Goal: Task Accomplishment & Management: Use online tool/utility

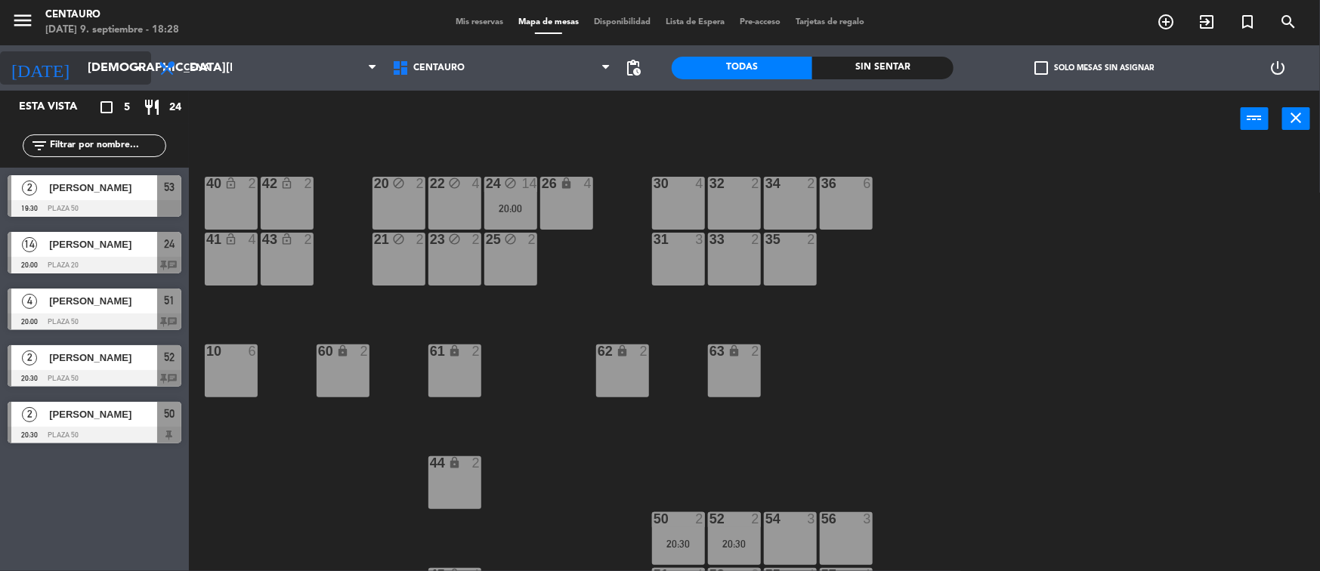
click at [119, 63] on input "[DEMOGRAPHIC_DATA][DATE]" at bounding box center [159, 68] width 159 height 29
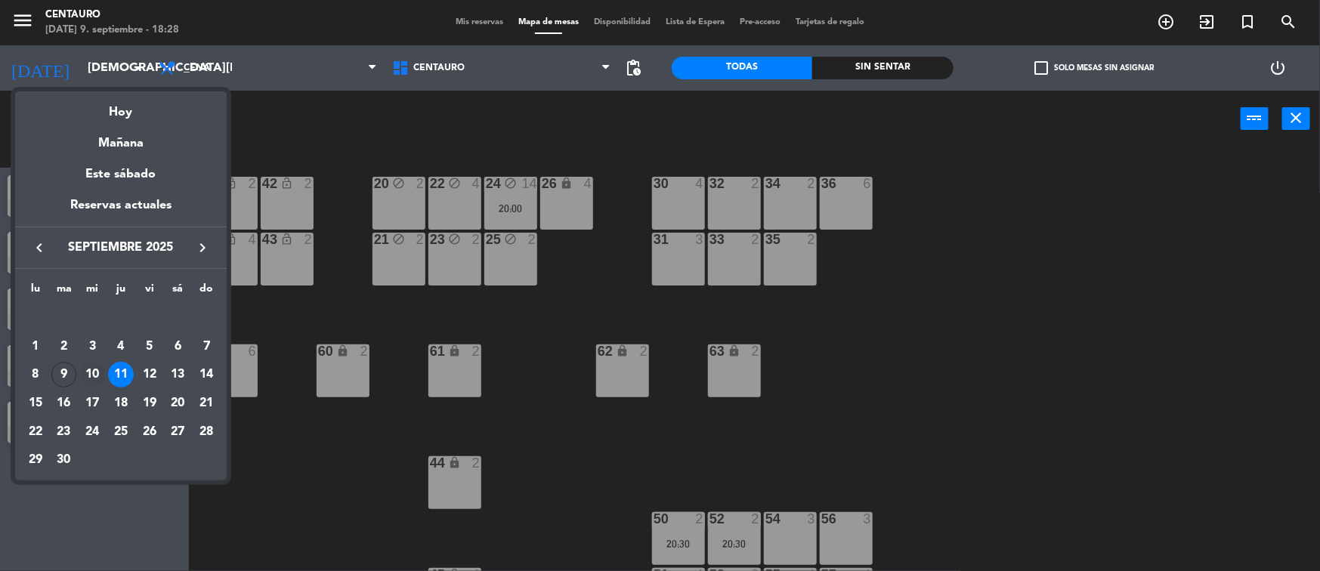
click at [96, 373] on div "10" at bounding box center [92, 375] width 26 height 26
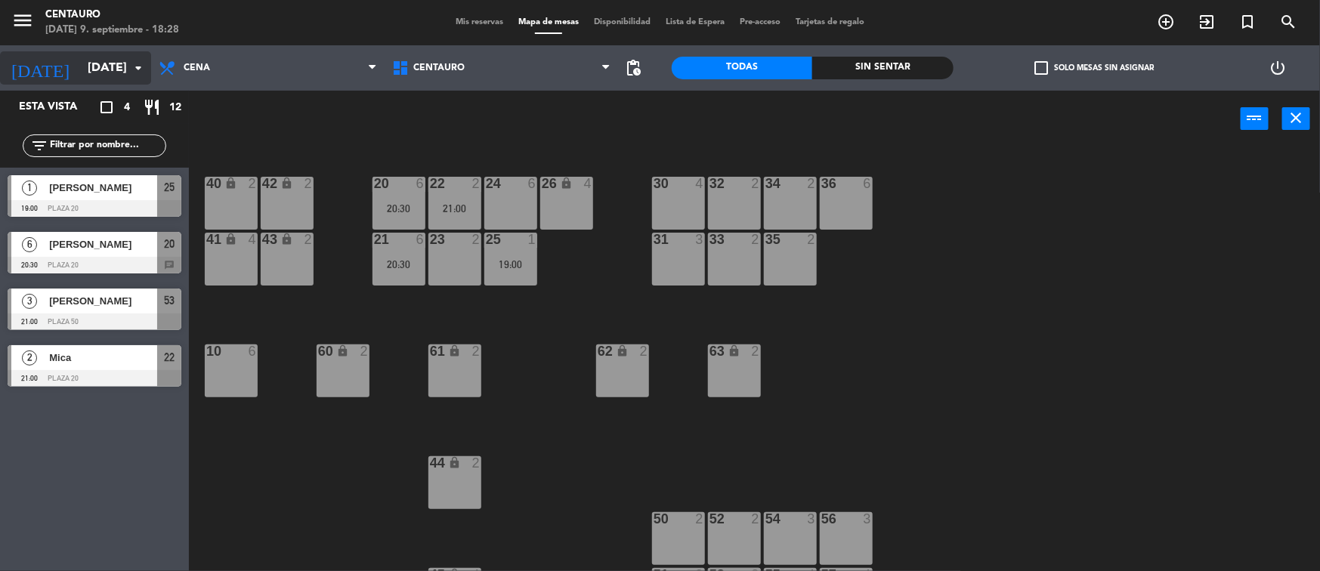
click at [127, 79] on input "[DATE]" at bounding box center [159, 68] width 159 height 29
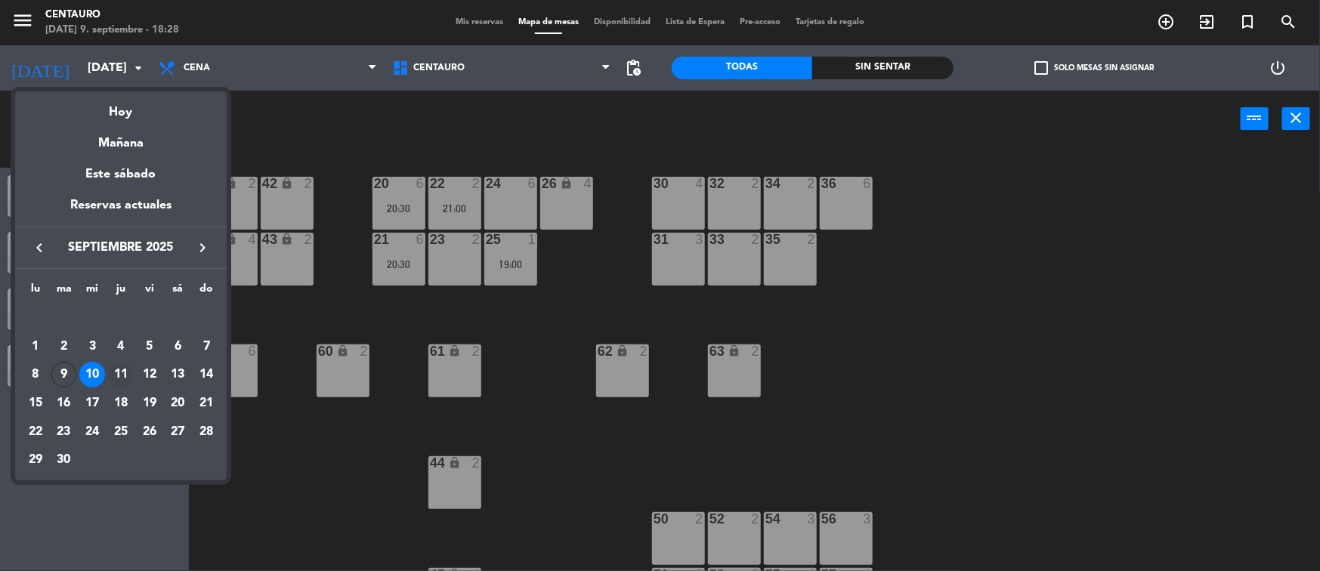
click at [119, 377] on div "11" at bounding box center [121, 375] width 26 height 26
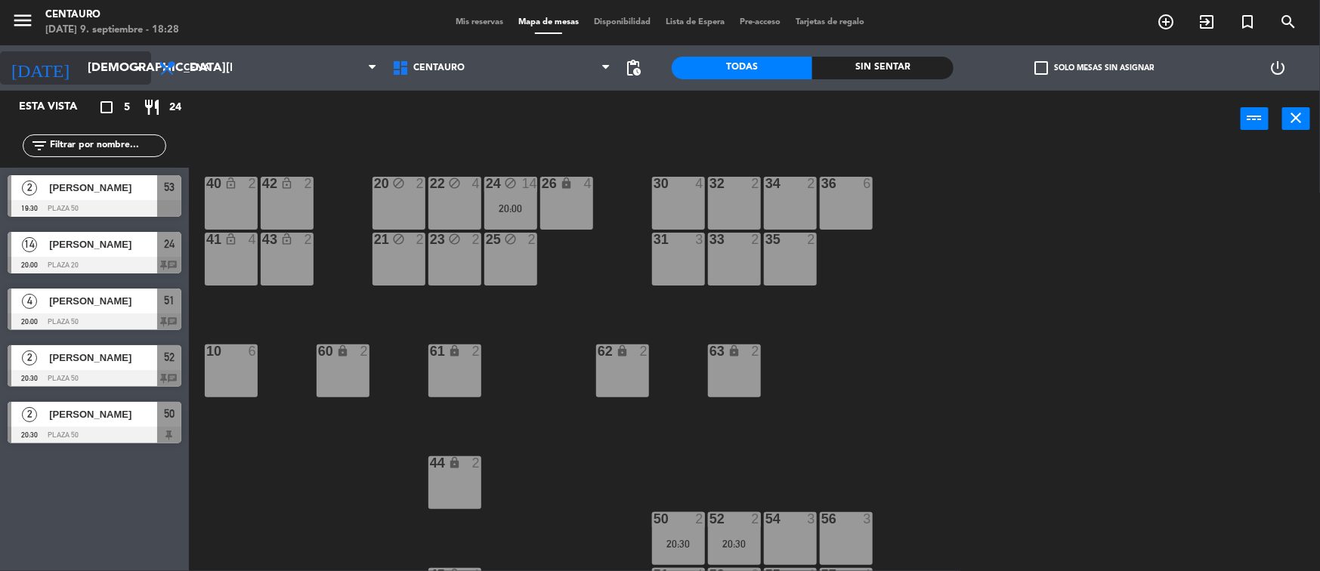
click at [110, 69] on input "[DEMOGRAPHIC_DATA][DATE]" at bounding box center [159, 68] width 159 height 29
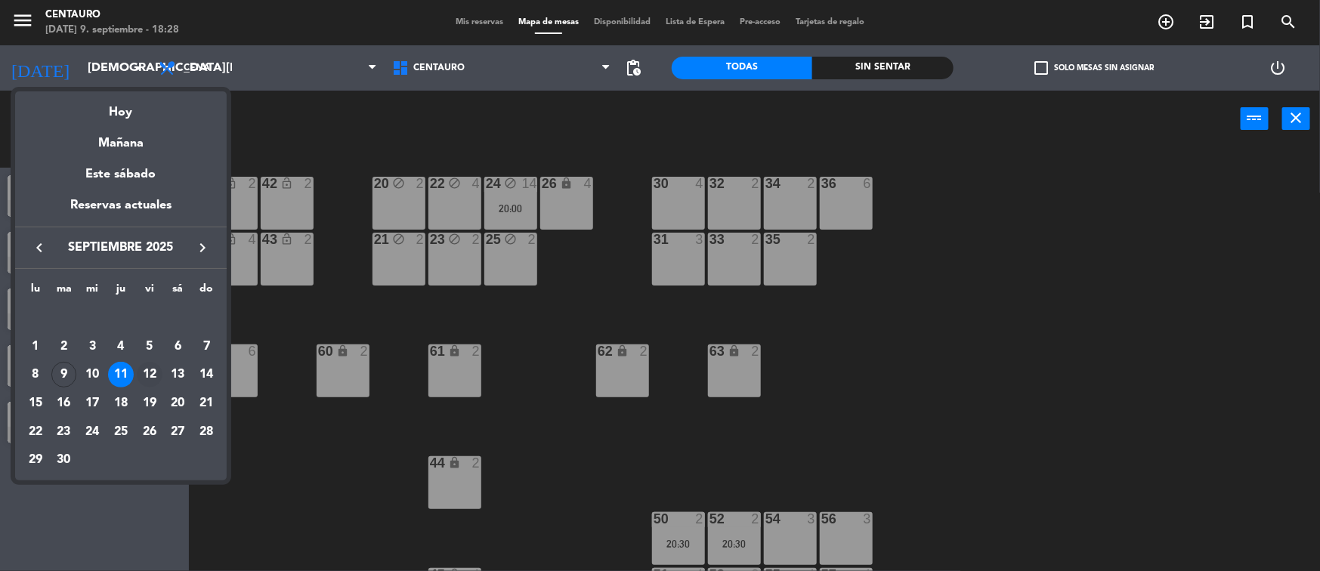
click at [157, 377] on div "12" at bounding box center [150, 375] width 26 height 26
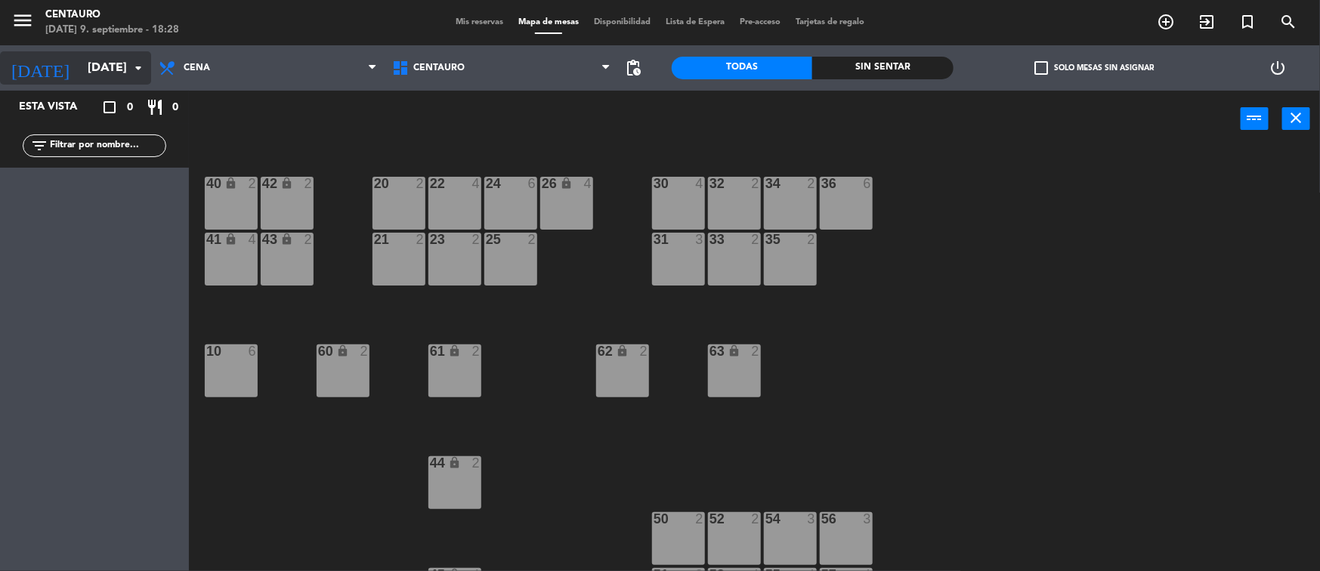
click at [101, 64] on input "[DATE]" at bounding box center [159, 68] width 159 height 29
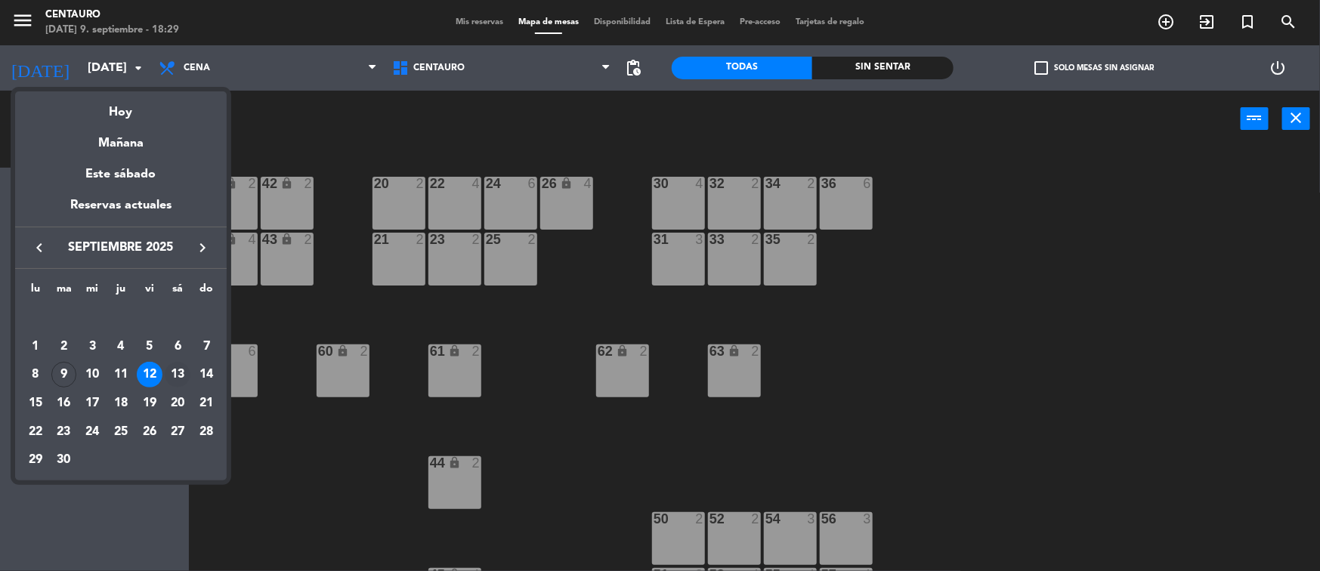
click at [175, 382] on div "13" at bounding box center [178, 375] width 26 height 26
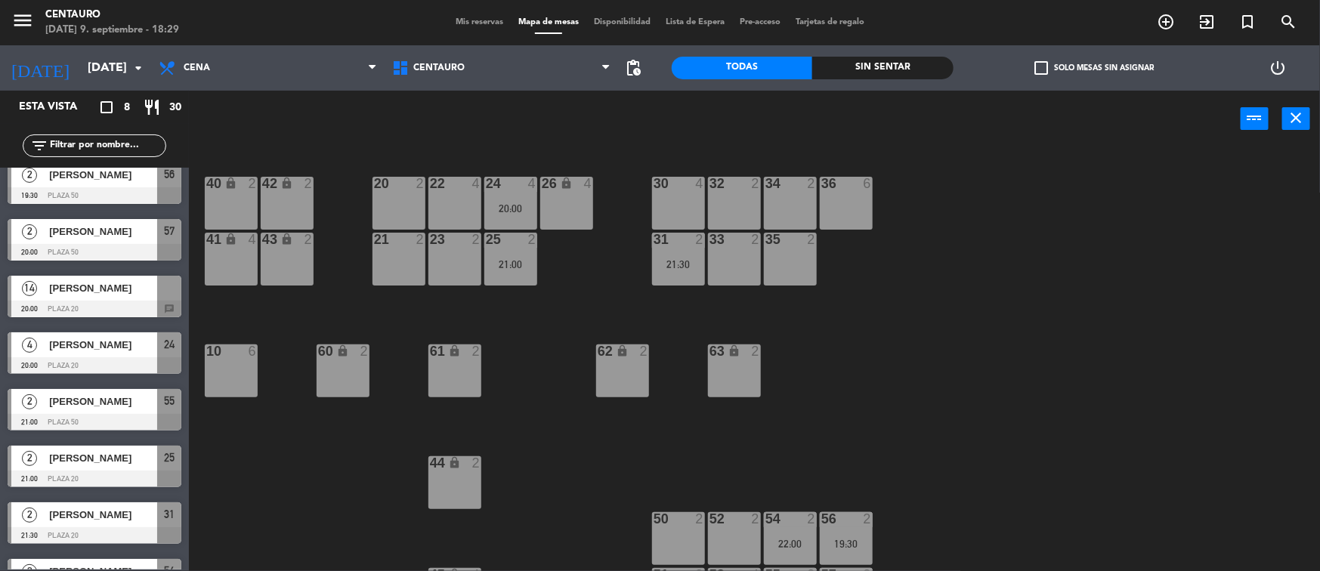
scroll to position [23, 0]
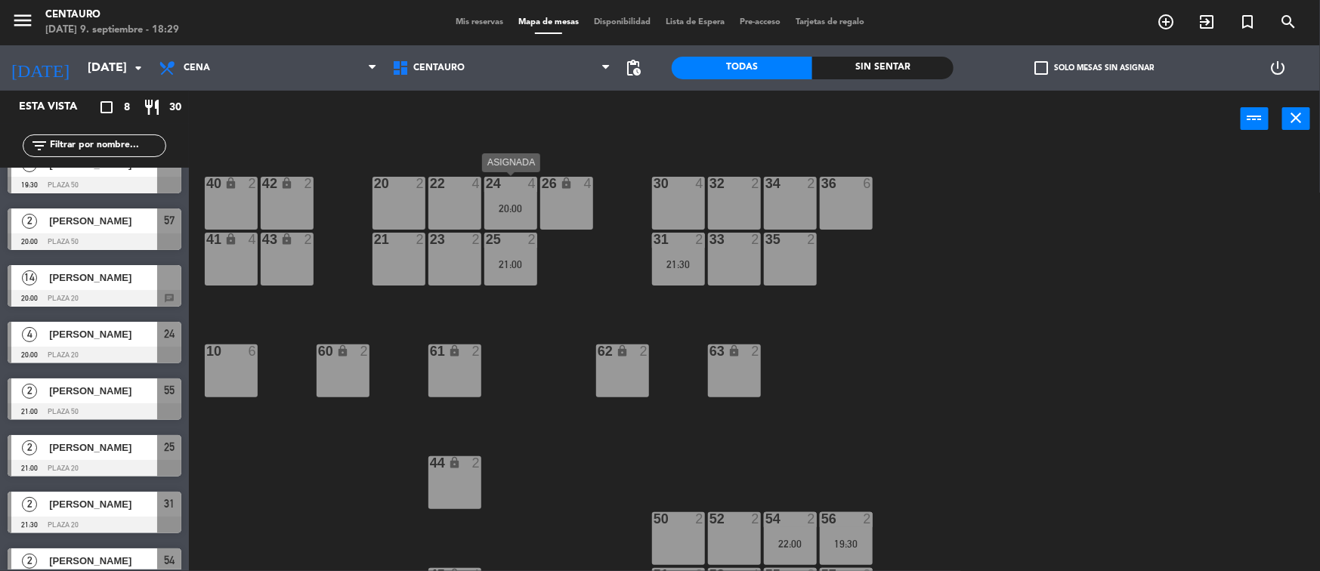
click at [519, 188] on div at bounding box center [510, 184] width 25 height 14
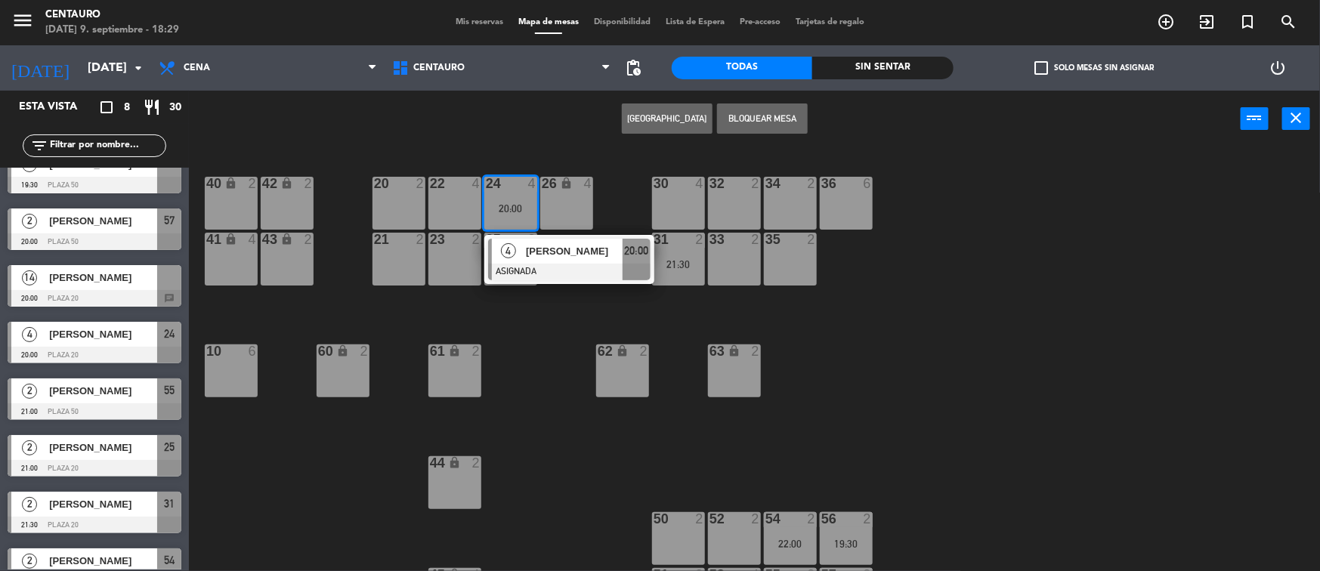
click at [694, 186] on div "4" at bounding box center [703, 184] width 25 height 14
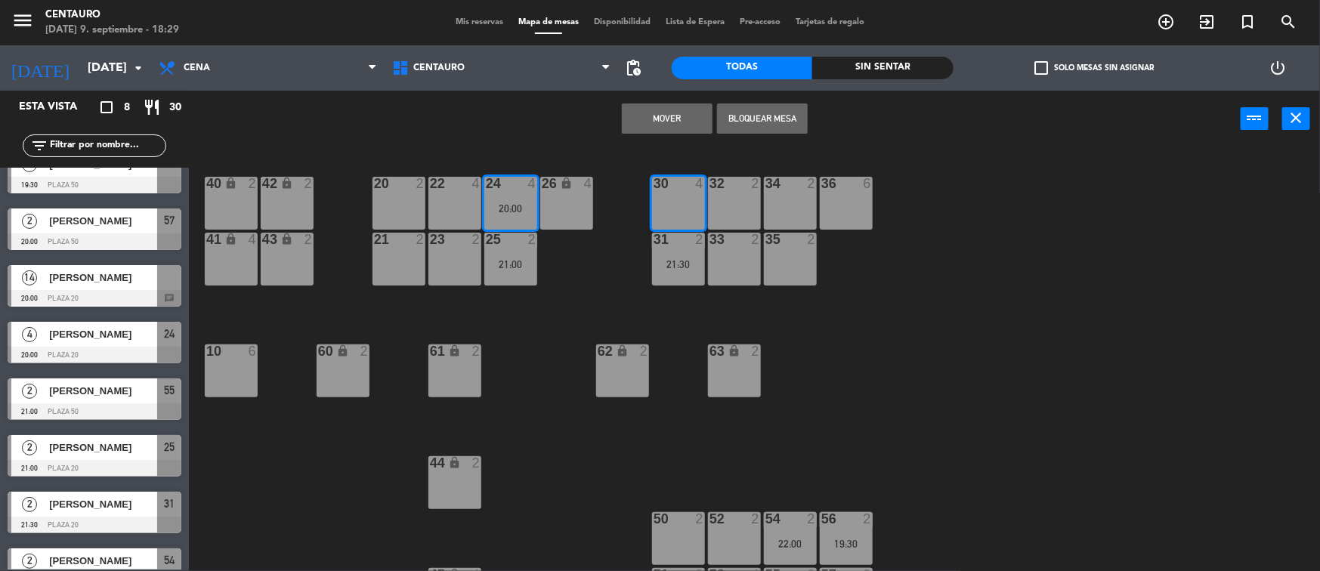
click at [688, 121] on button "Mover" at bounding box center [667, 119] width 91 height 30
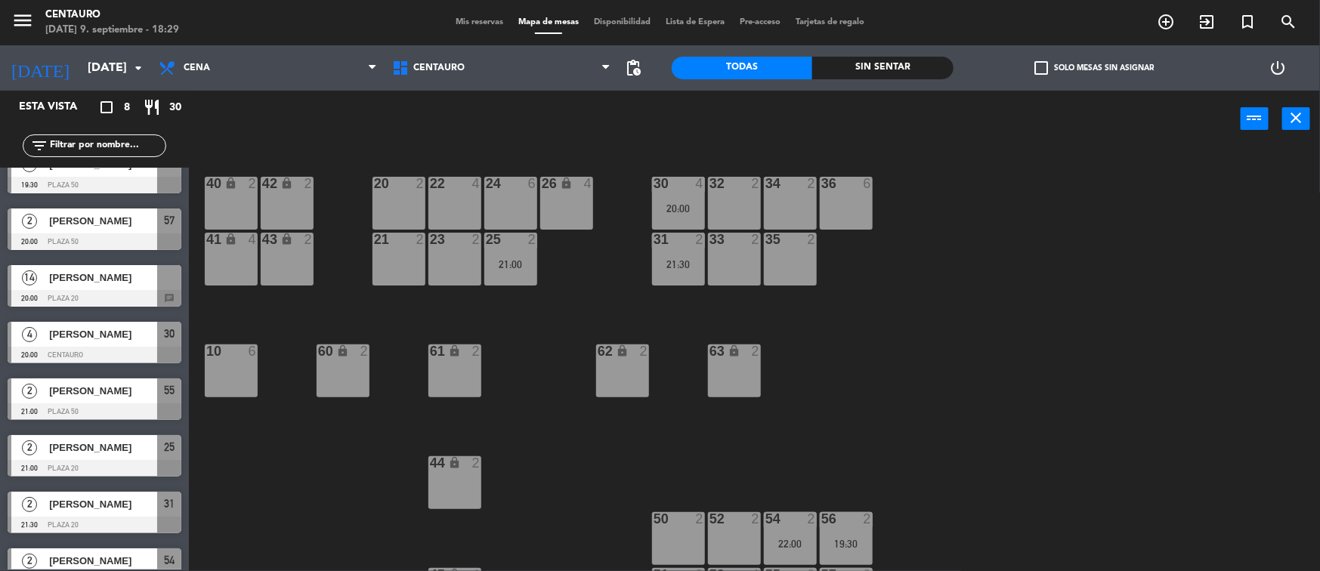
click at [511, 275] on div "25 2 21:00" at bounding box center [510, 259] width 53 height 53
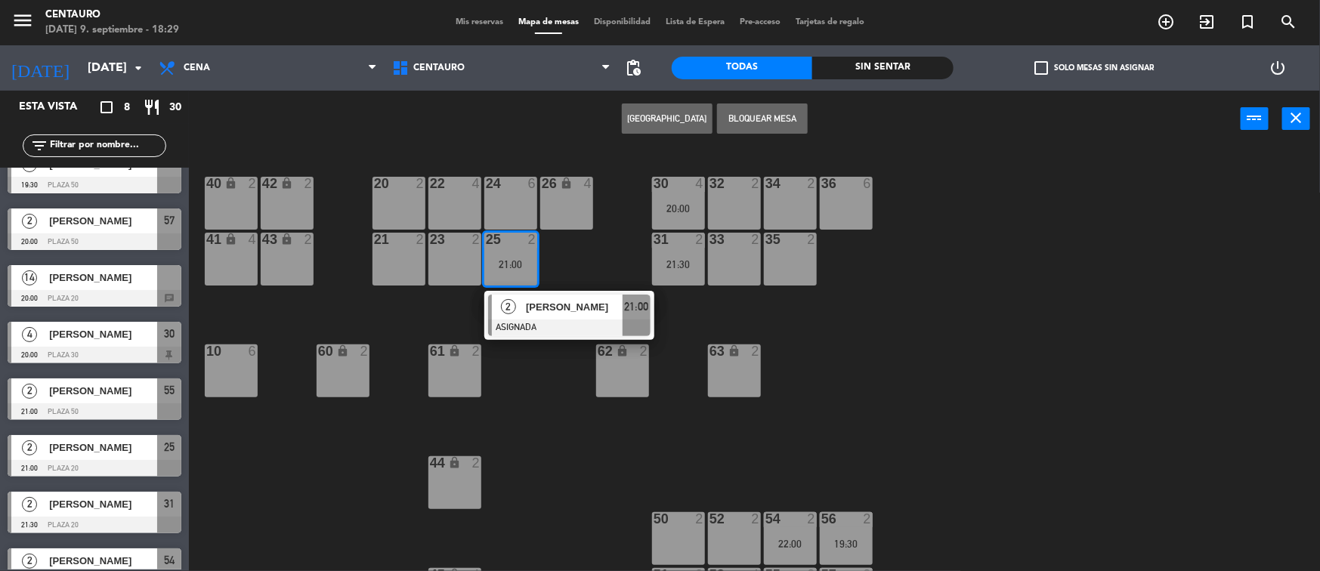
click at [738, 258] on div "33 2" at bounding box center [734, 259] width 53 height 53
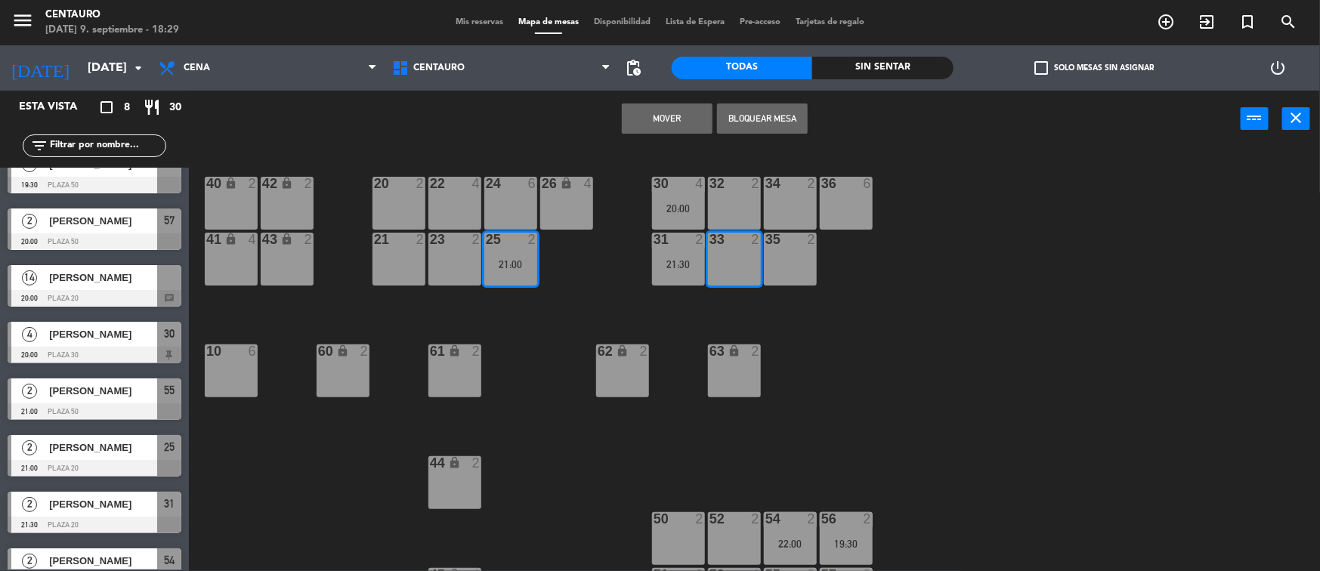
click at [654, 121] on button "Mover" at bounding box center [667, 119] width 91 height 30
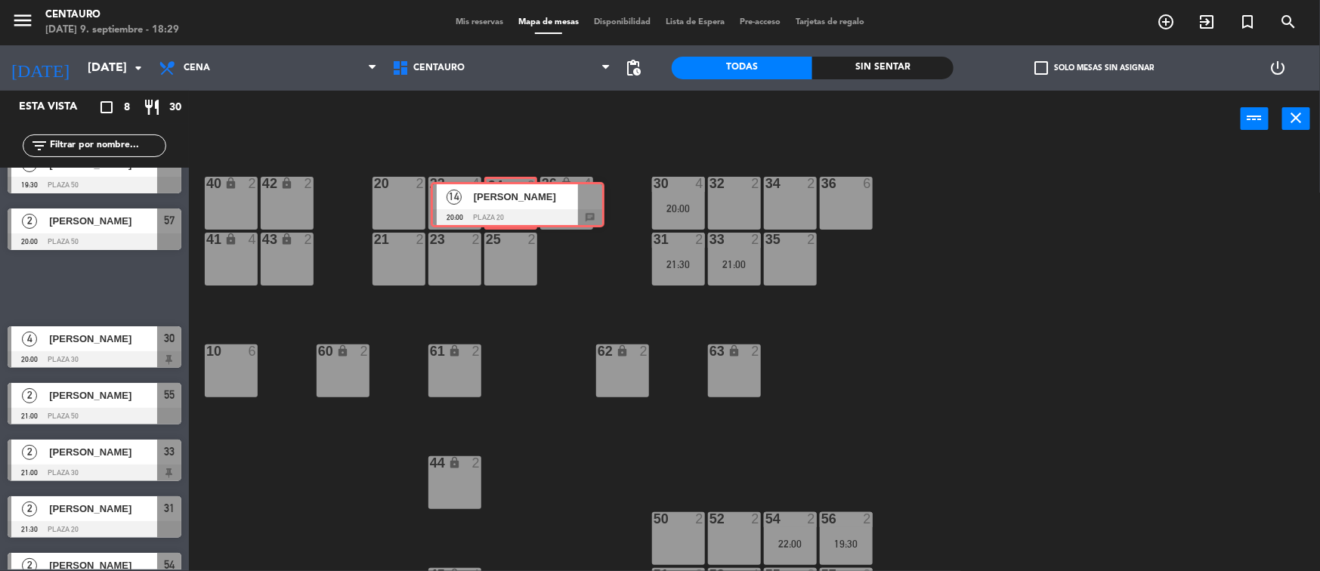
drag, startPoint x: 108, startPoint y: 277, endPoint x: 531, endPoint y: 190, distance: 431.9
click at [531, 190] on div "Esta vista crop_square 8 restaurant 30 filter_list 2 [PERSON_NAME] 19:30 Plaza …" at bounding box center [660, 332] width 1320 height 483
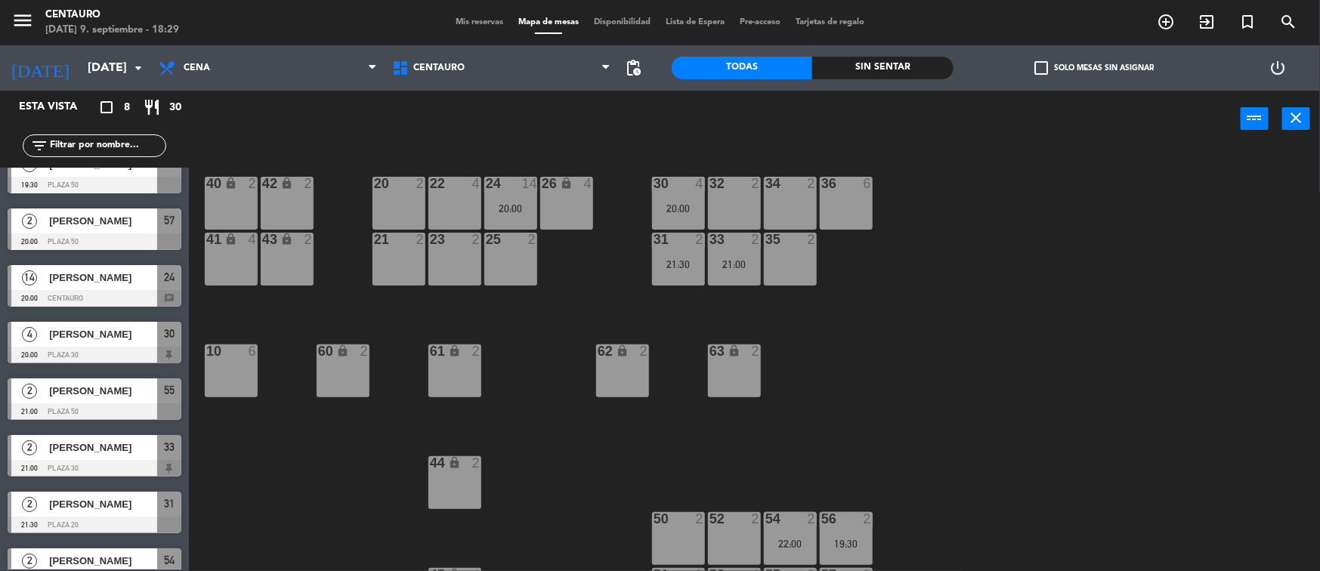
click at [516, 258] on div "25 2" at bounding box center [510, 259] width 53 height 53
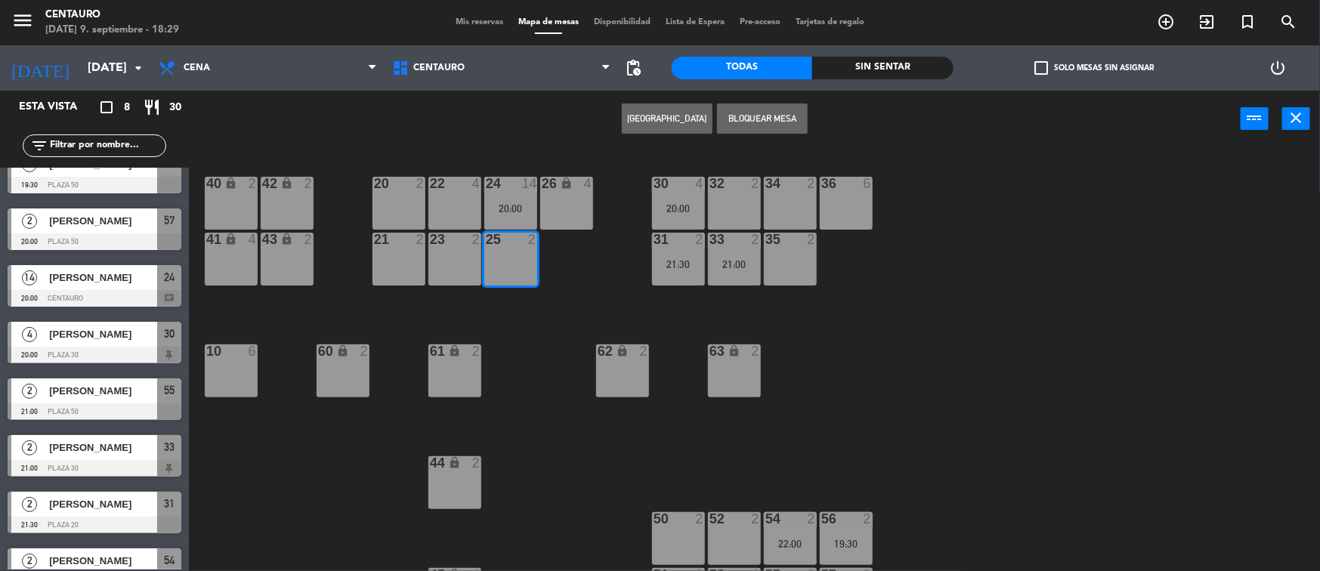
click at [750, 119] on button "Bloquear Mesa" at bounding box center [762, 119] width 91 height 30
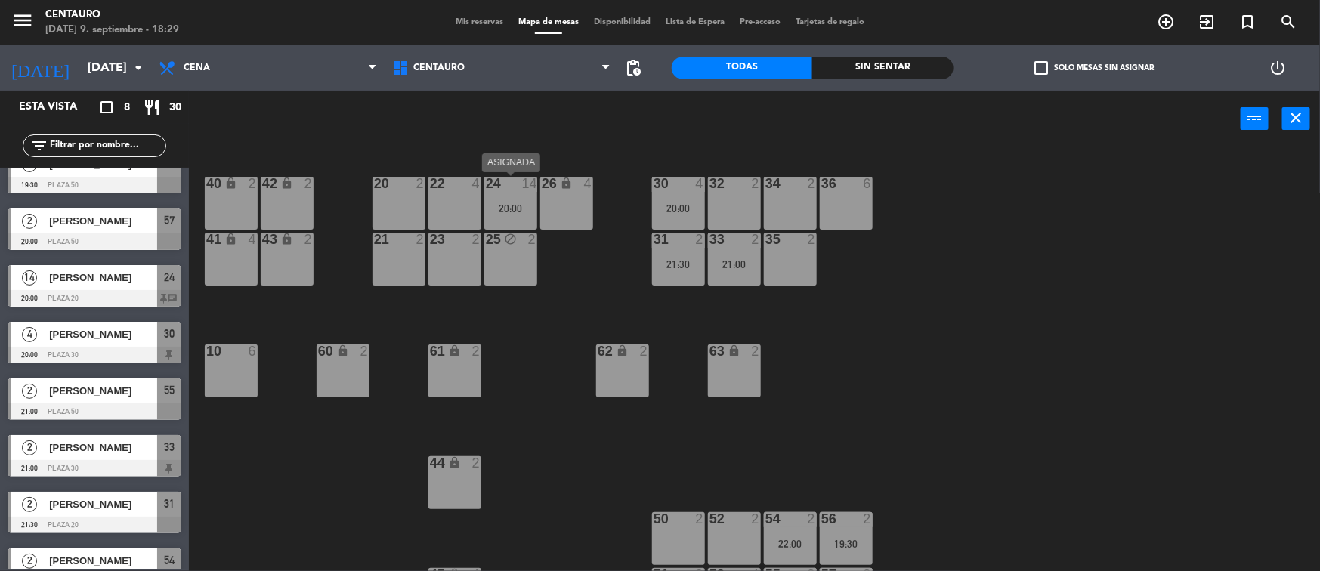
click at [515, 200] on div "24 14 20:00" at bounding box center [510, 203] width 53 height 53
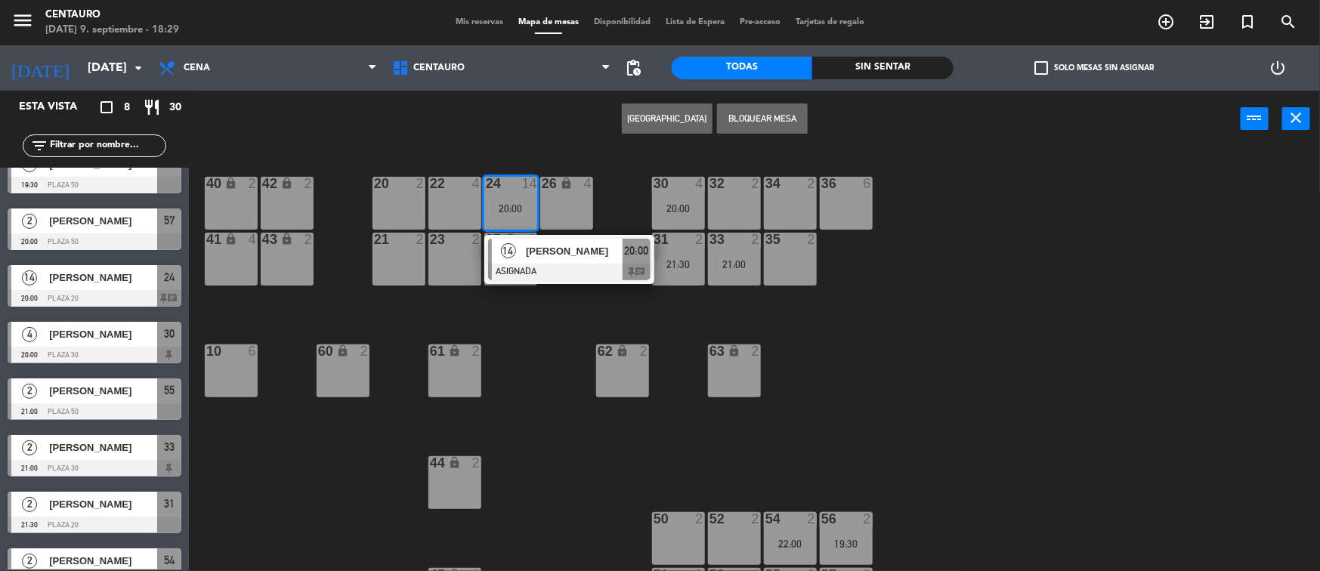
click at [749, 113] on button "Bloquear Mesa" at bounding box center [762, 119] width 91 height 30
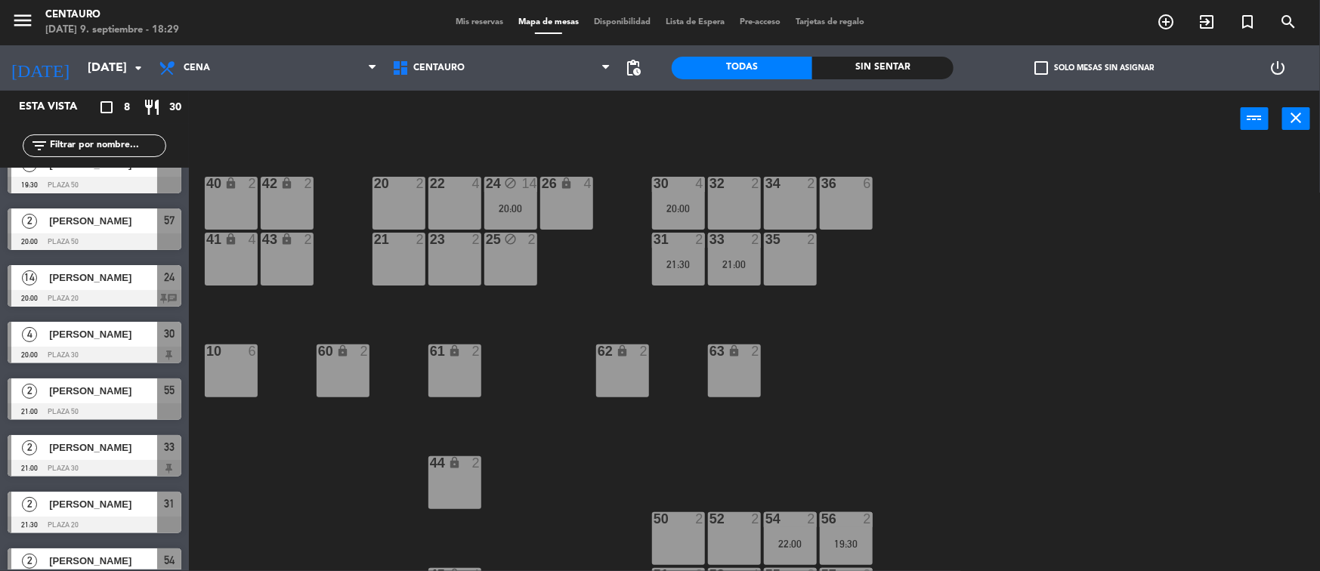
click at [453, 197] on div "22 4" at bounding box center [455, 203] width 53 height 53
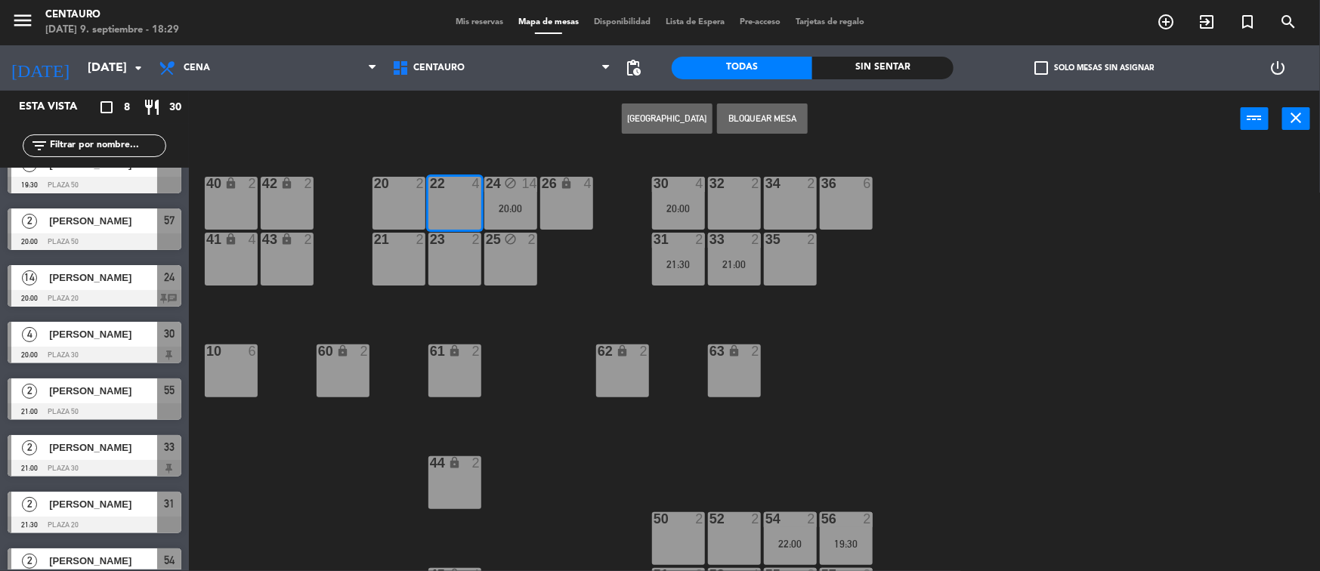
click at [757, 128] on button "Bloquear Mesa" at bounding box center [762, 119] width 91 height 30
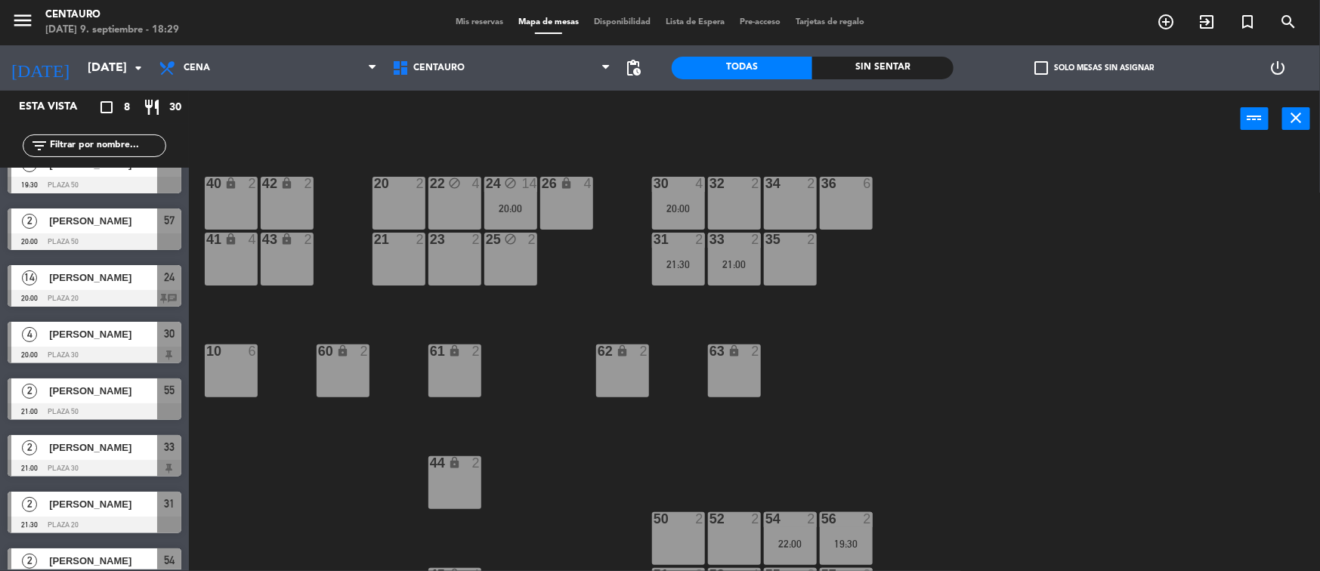
click at [464, 257] on div "23 2" at bounding box center [455, 259] width 53 height 53
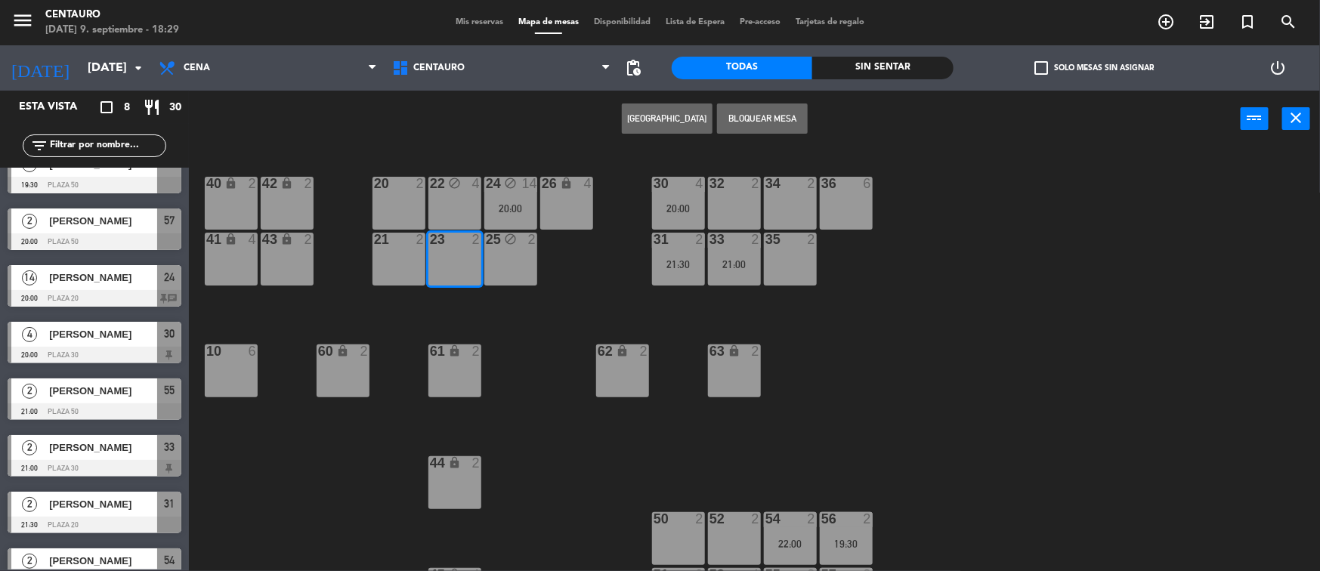
click at [772, 122] on button "Bloquear Mesa" at bounding box center [762, 119] width 91 height 30
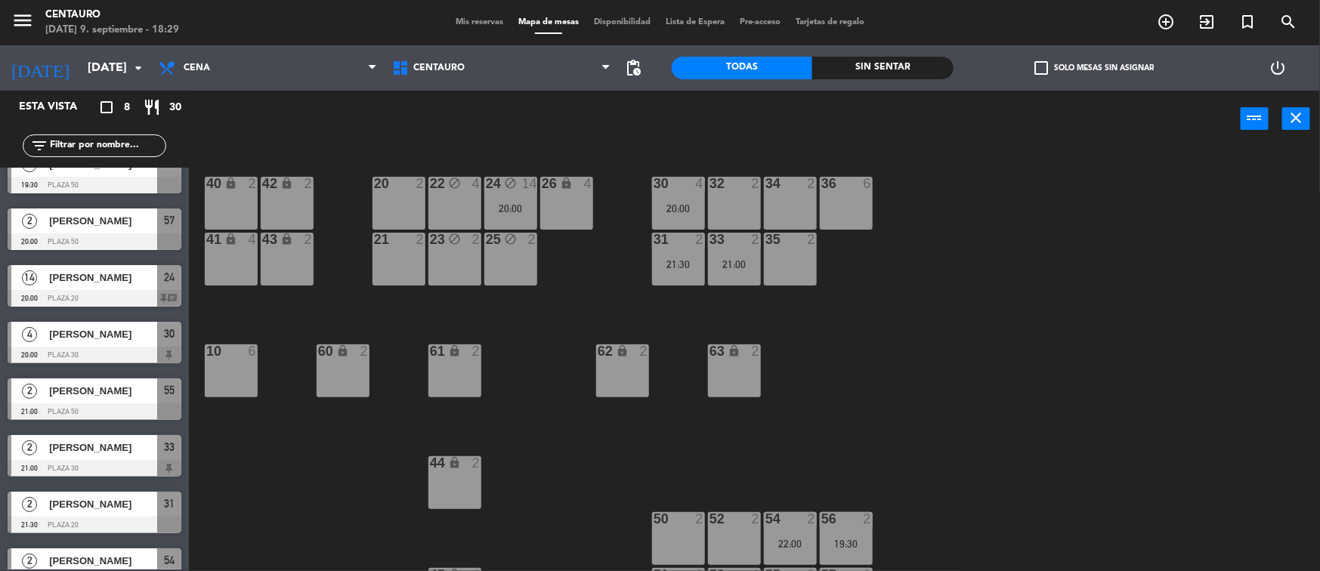
click at [379, 213] on div "20 2" at bounding box center [399, 203] width 53 height 53
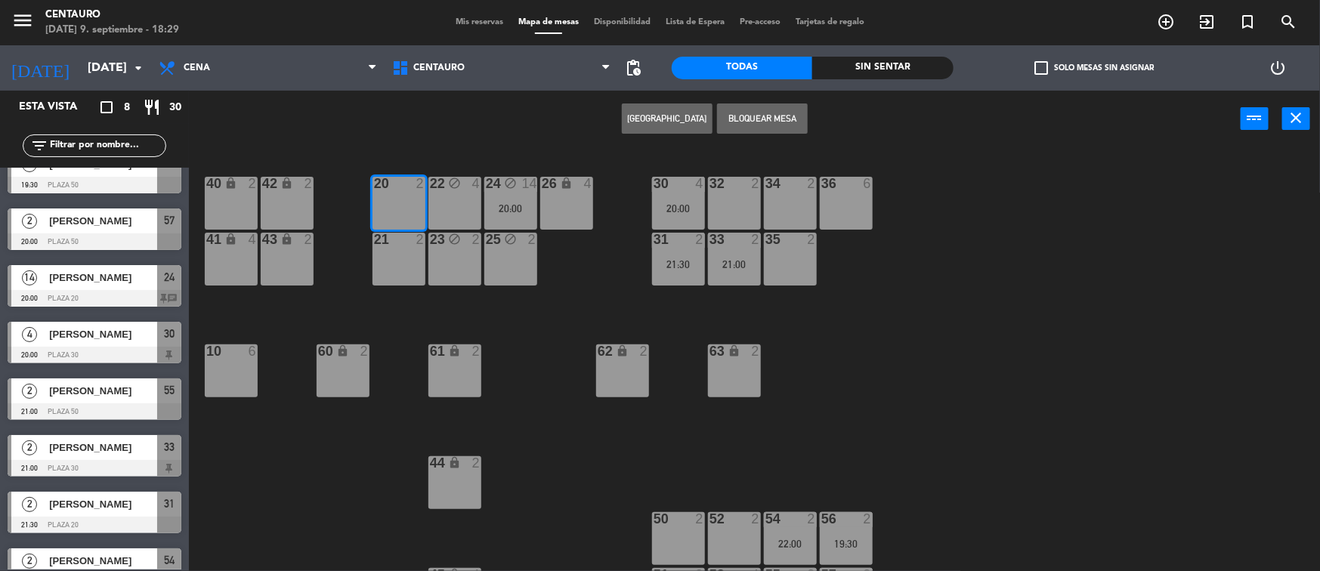
click at [750, 114] on button "Bloquear Mesa" at bounding box center [762, 119] width 91 height 30
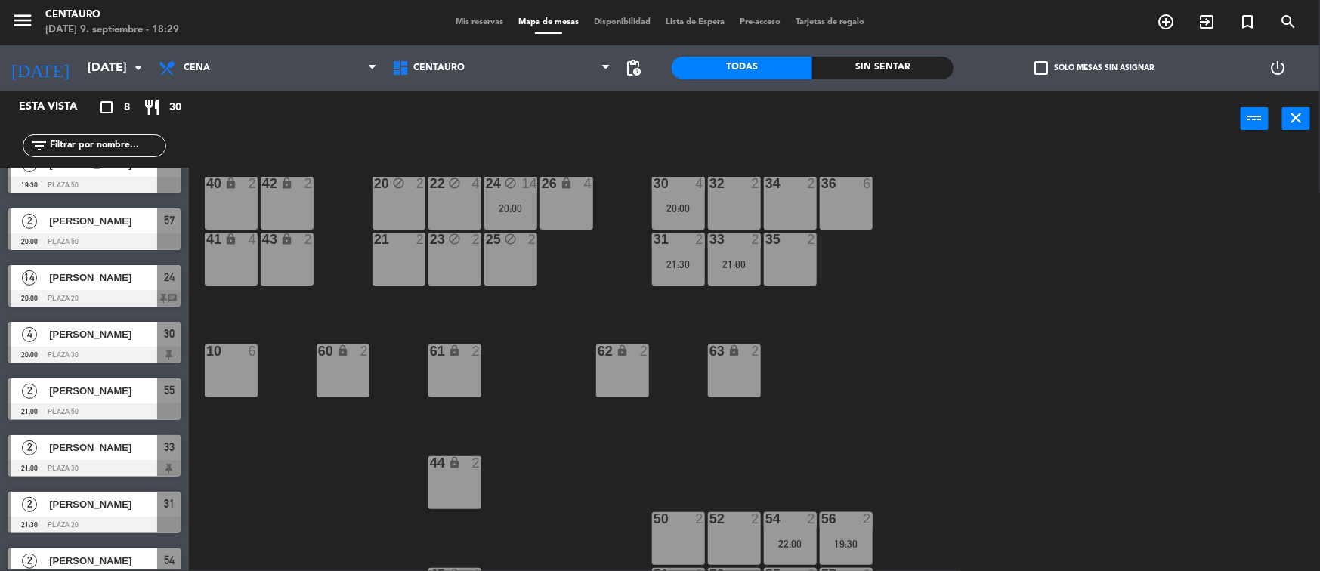
click at [407, 280] on div "21 2" at bounding box center [399, 259] width 53 height 53
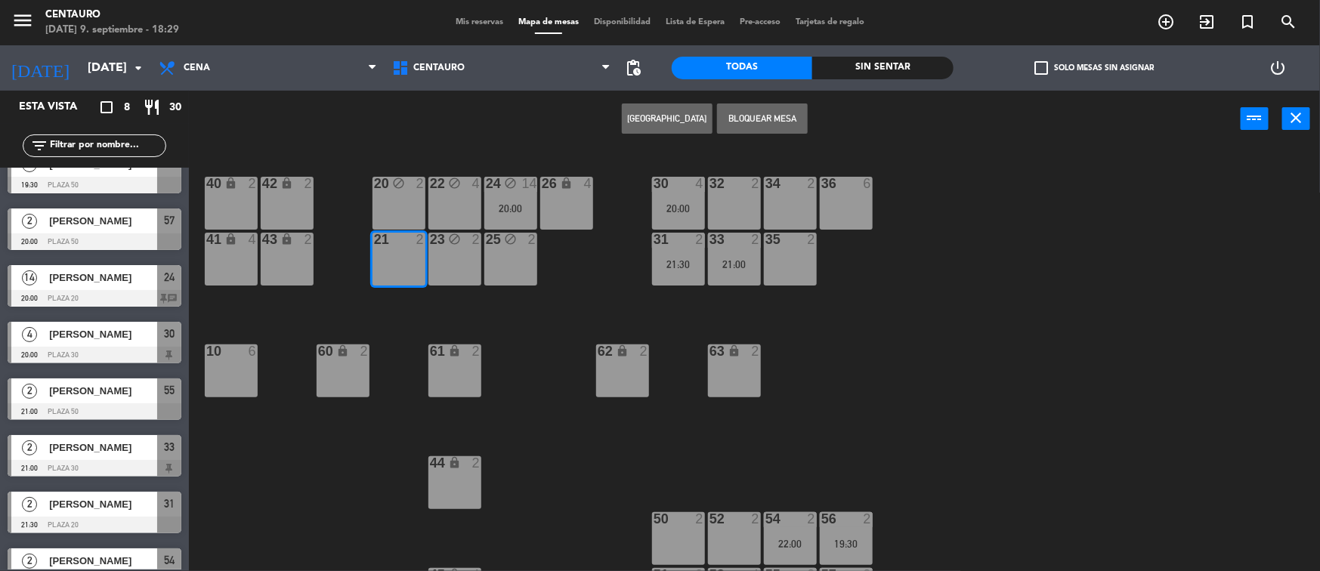
click at [746, 120] on button "Bloquear Mesa" at bounding box center [762, 119] width 91 height 30
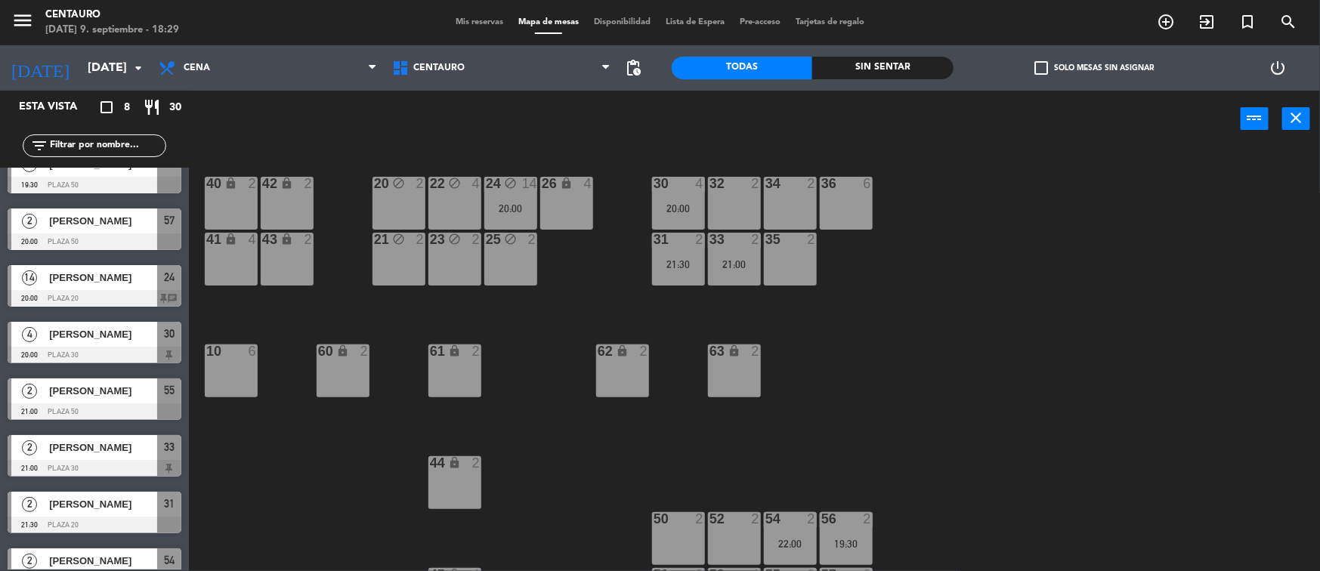
scroll to position [47, 0]
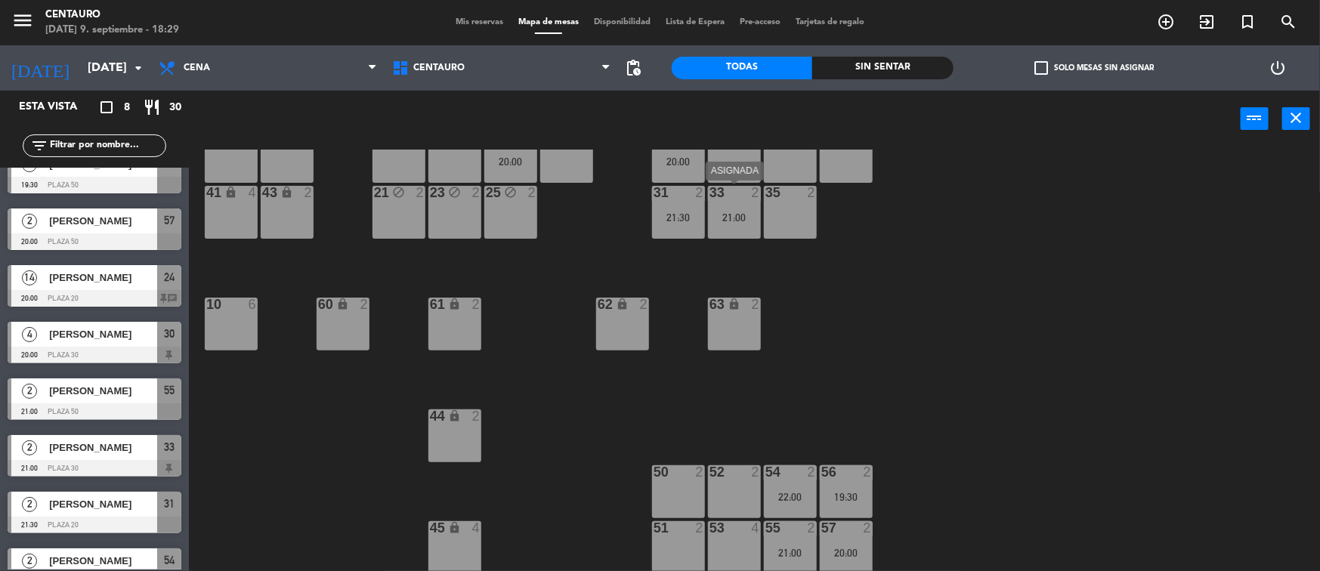
click at [729, 221] on div "21:00" at bounding box center [734, 217] width 53 height 11
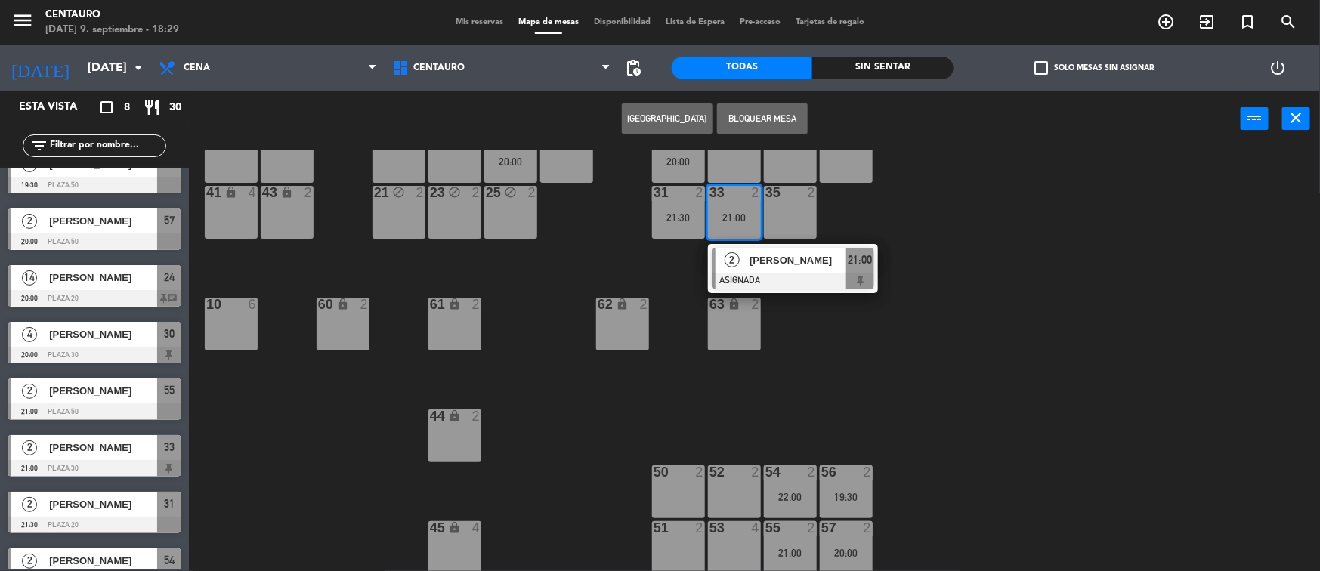
click at [747, 469] on div "2" at bounding box center [759, 473] width 25 height 14
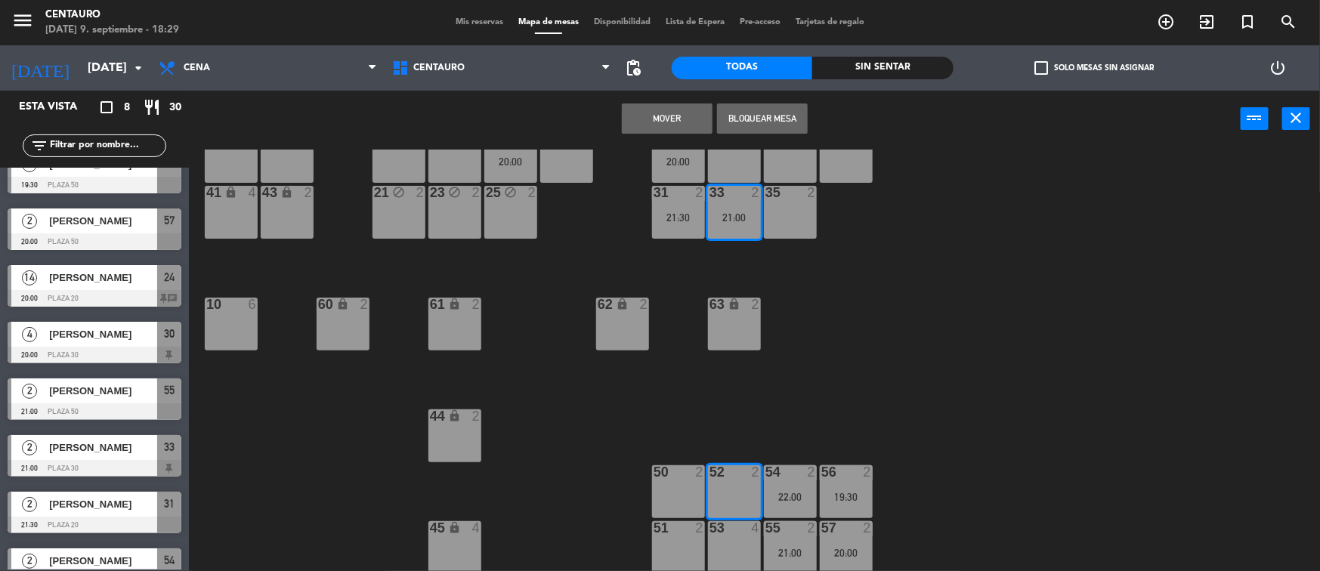
click at [689, 115] on button "Mover" at bounding box center [667, 119] width 91 height 30
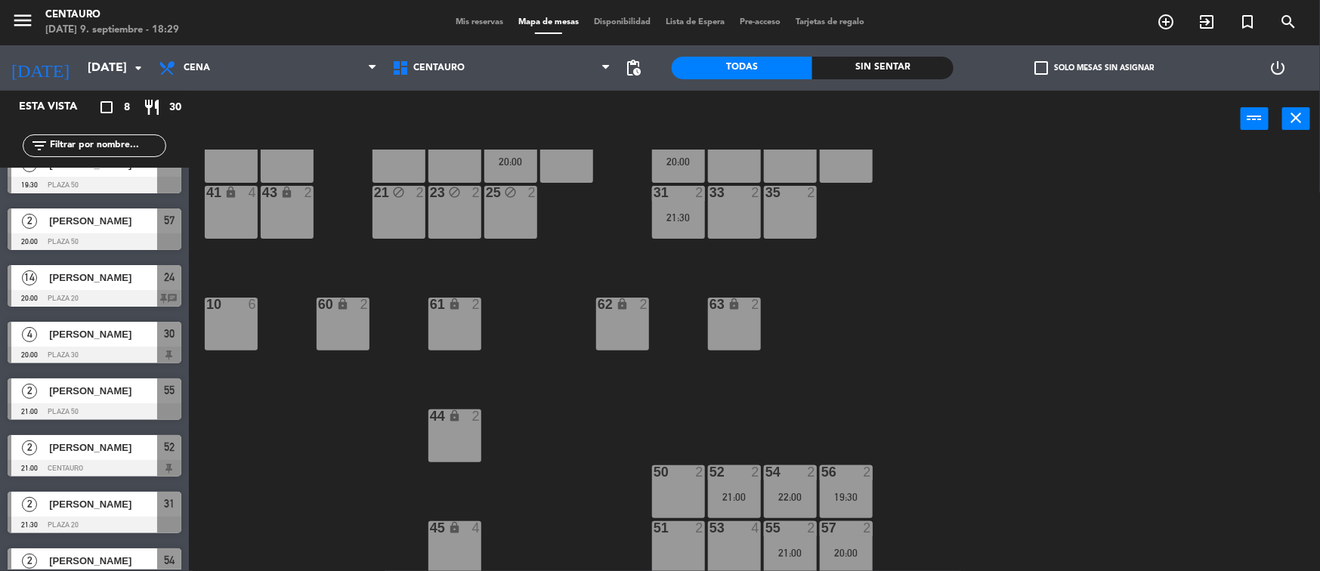
scroll to position [0, 0]
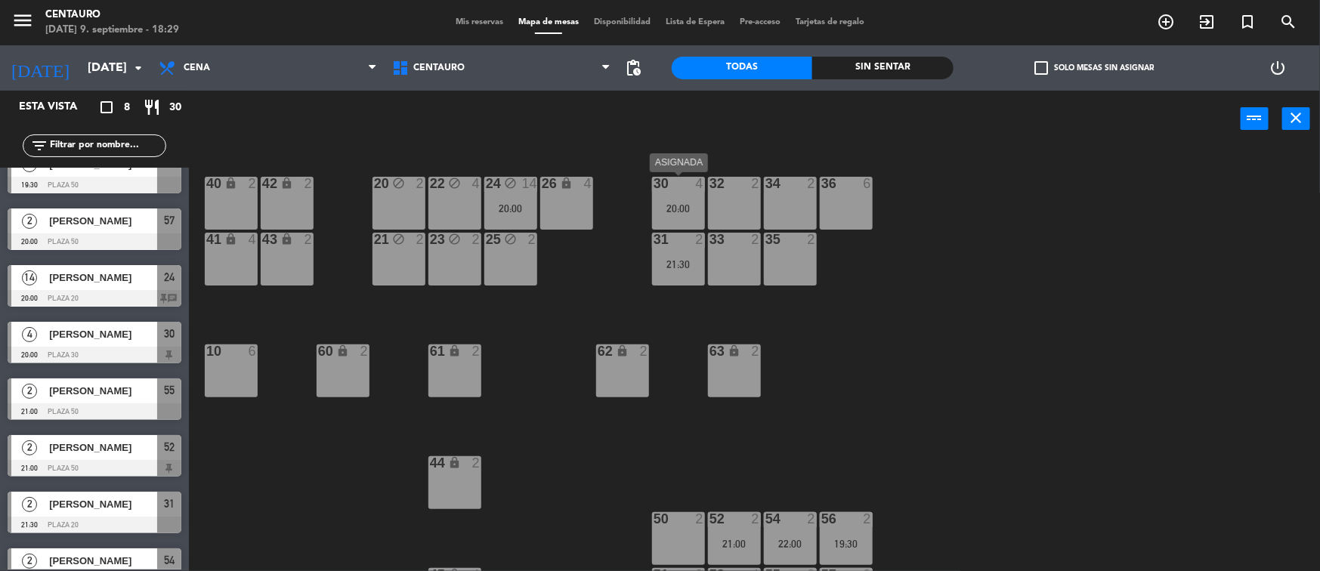
click at [687, 194] on div "30 4 20:00" at bounding box center [678, 203] width 53 height 53
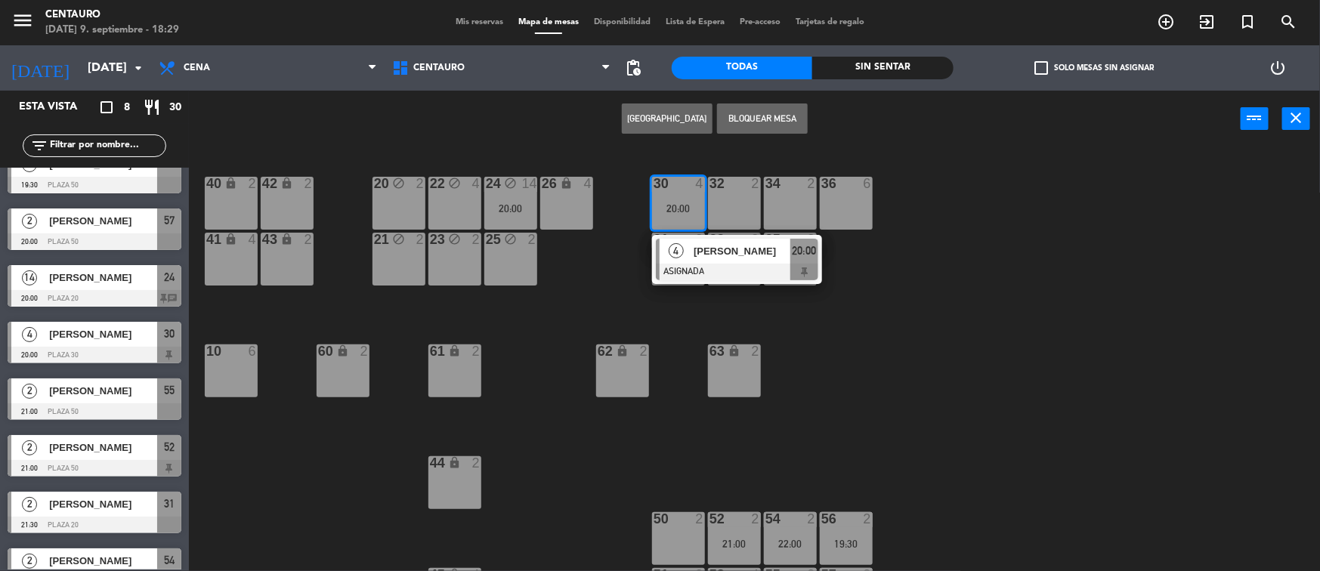
scroll to position [47, 0]
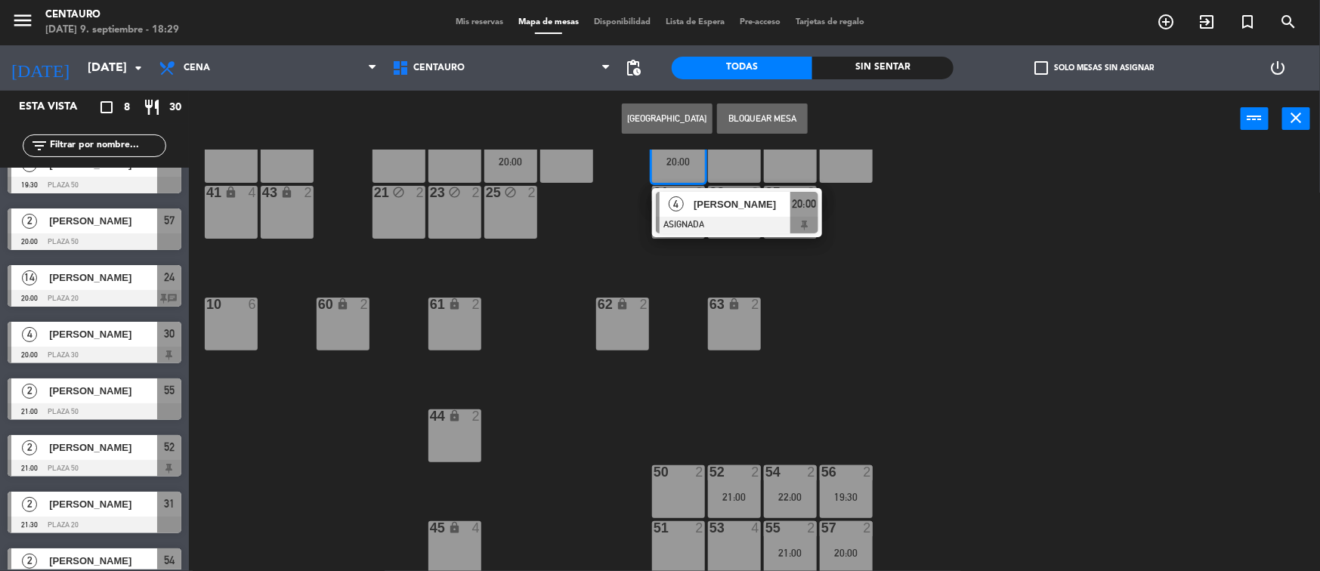
click at [748, 549] on div "53 4" at bounding box center [734, 547] width 53 height 53
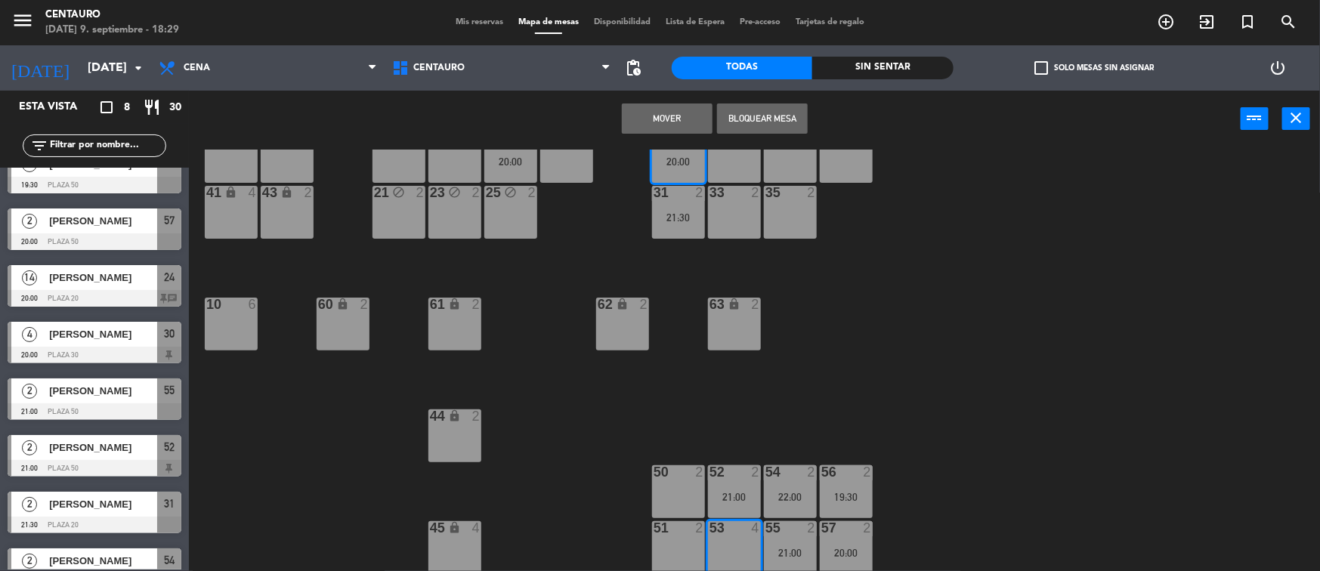
click at [691, 110] on button "Mover" at bounding box center [667, 119] width 91 height 30
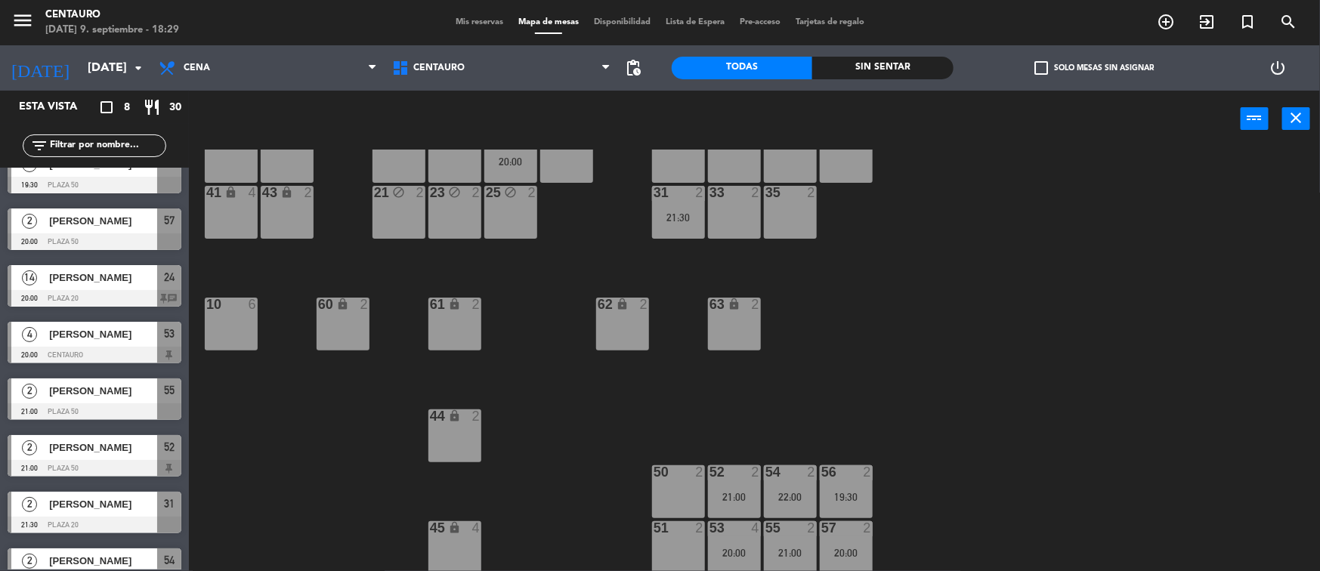
scroll to position [0, 0]
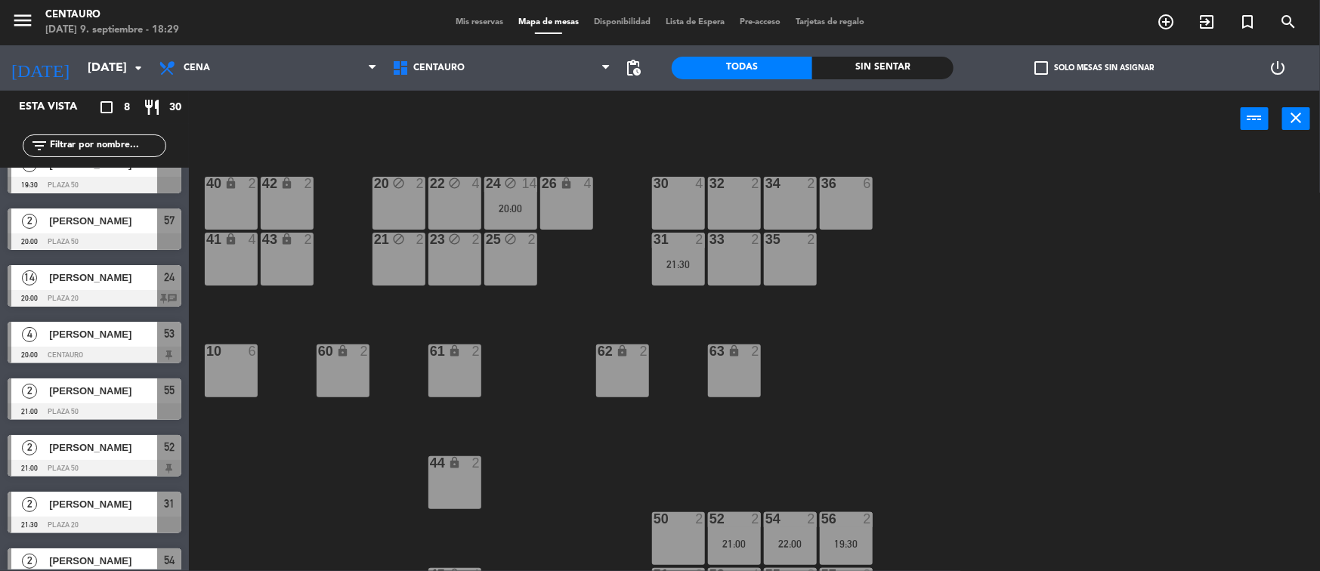
click at [677, 257] on div "31 2 21:30" at bounding box center [678, 259] width 53 height 53
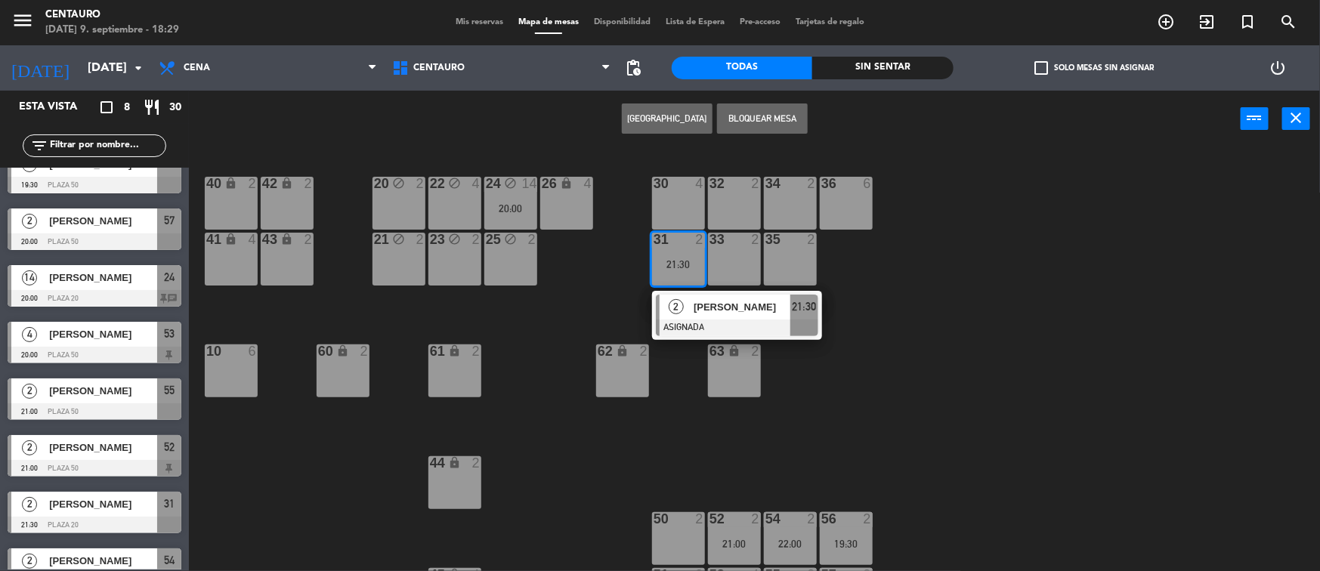
scroll to position [47, 0]
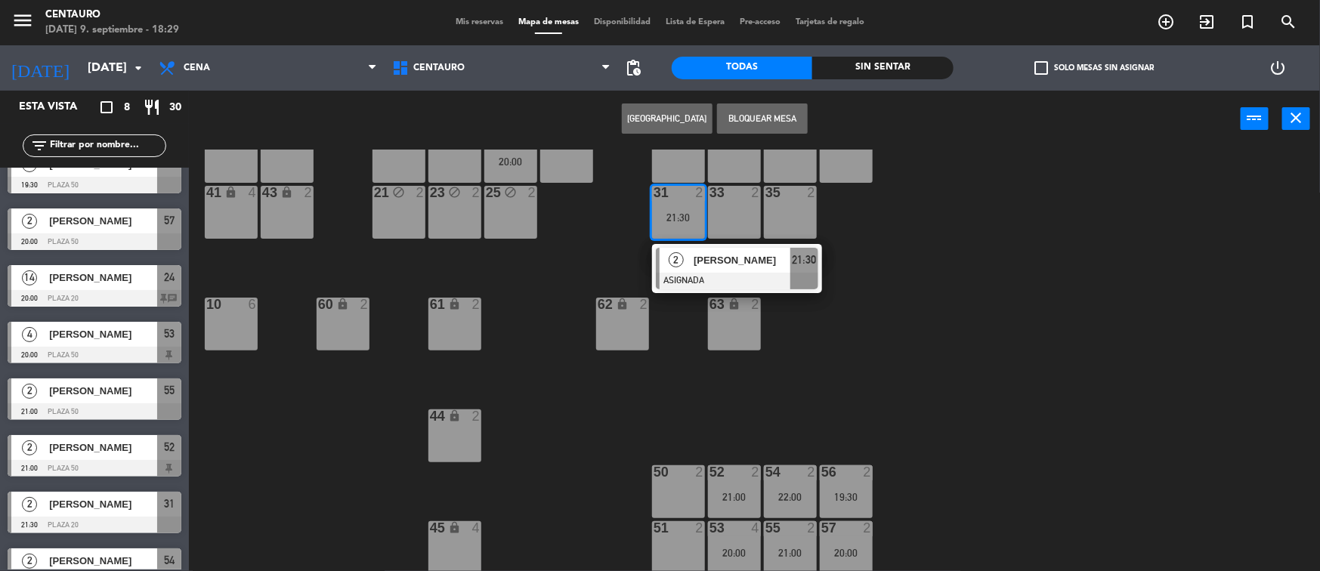
click at [683, 492] on div "50 2" at bounding box center [678, 492] width 53 height 53
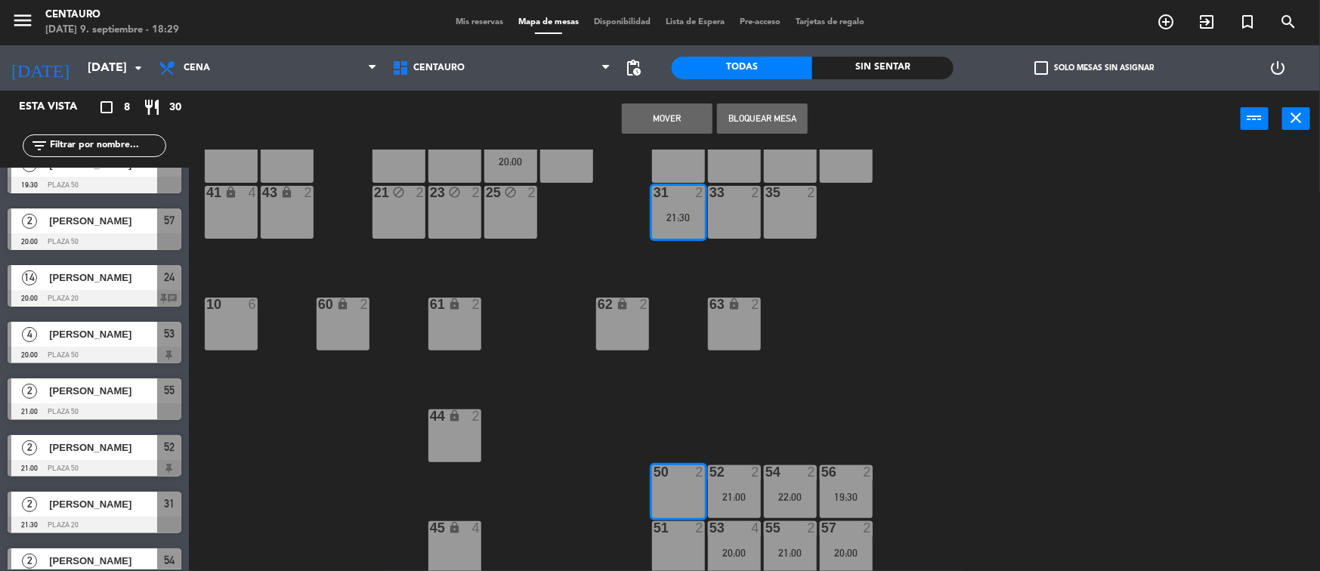
click at [707, 115] on button "Mover" at bounding box center [667, 119] width 91 height 30
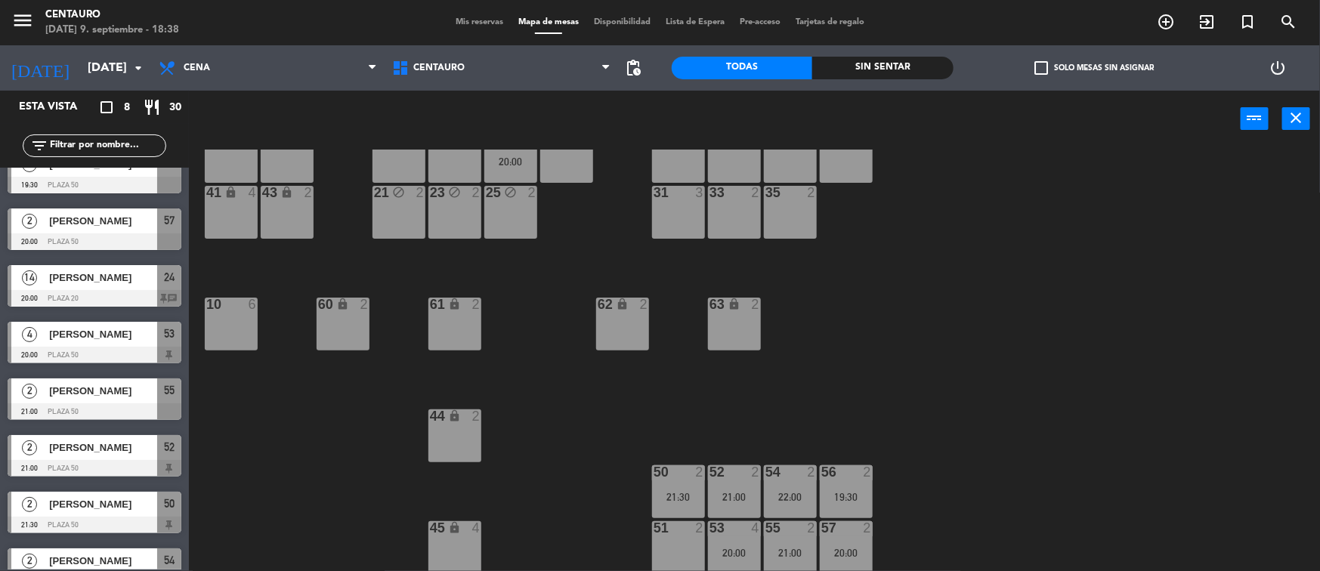
scroll to position [0, 0]
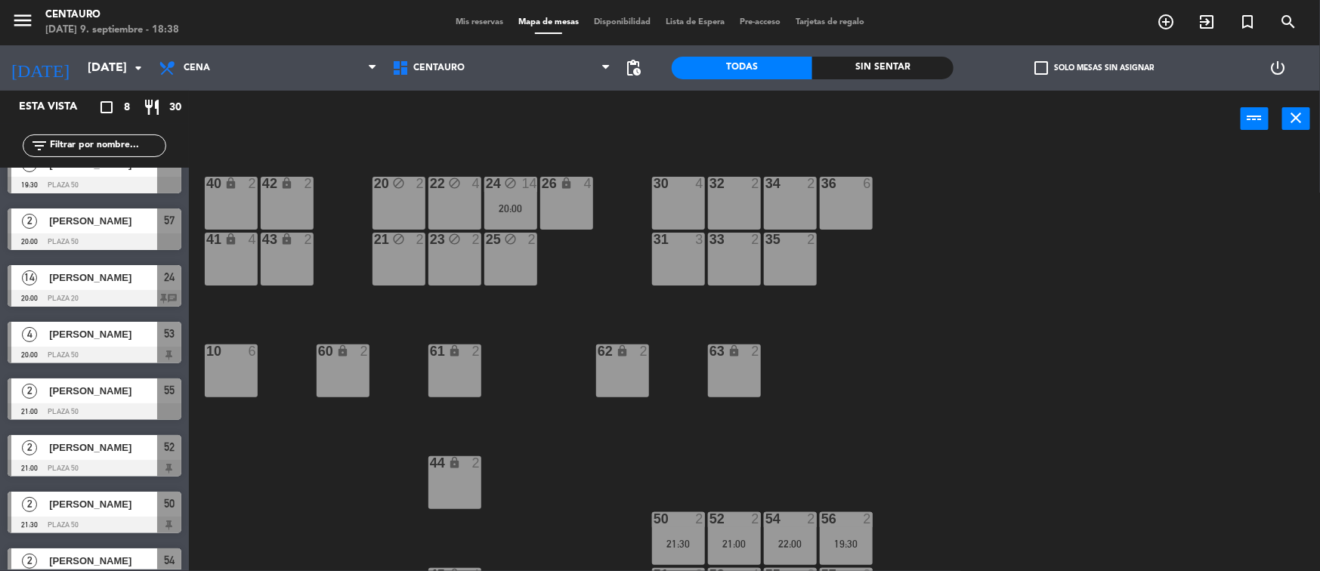
click at [370, 271] on div "20 block 2 22 block 4 24 block 14 20:00 26 lock 4 40 lock 2 42 lock 2 30 4 34 2…" at bounding box center [761, 362] width 1118 height 424
click at [134, 73] on icon "arrow_drop_down" at bounding box center [138, 68] width 18 height 18
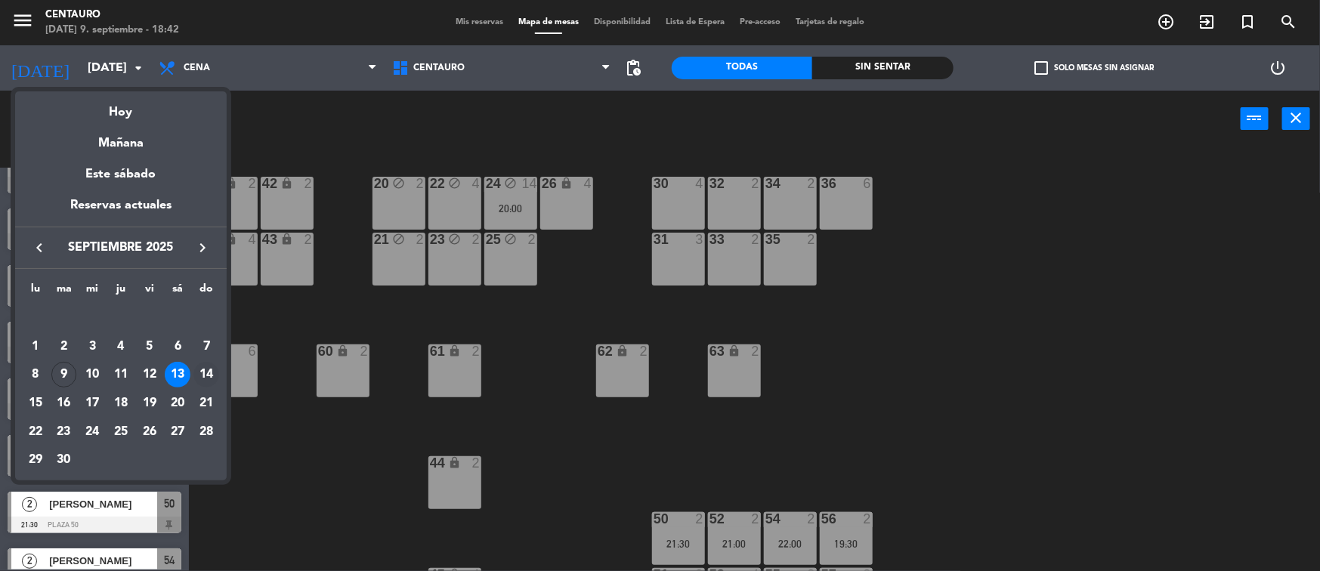
click at [212, 373] on div "14" at bounding box center [206, 375] width 26 height 26
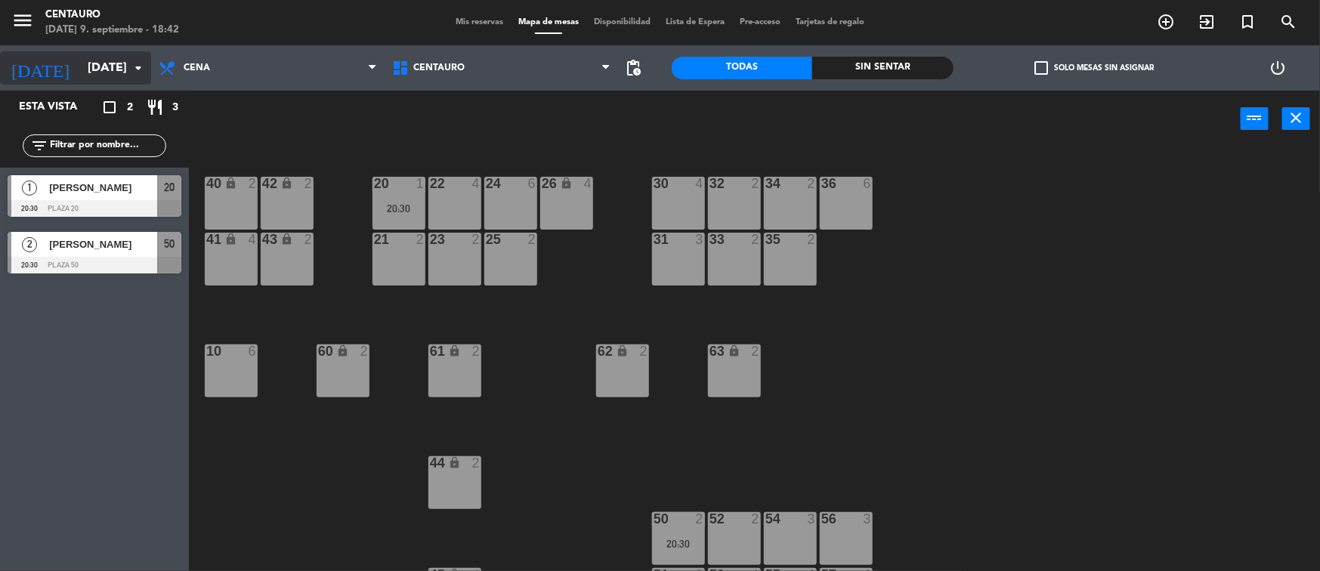
click at [116, 64] on input "[DATE]" at bounding box center [159, 68] width 159 height 29
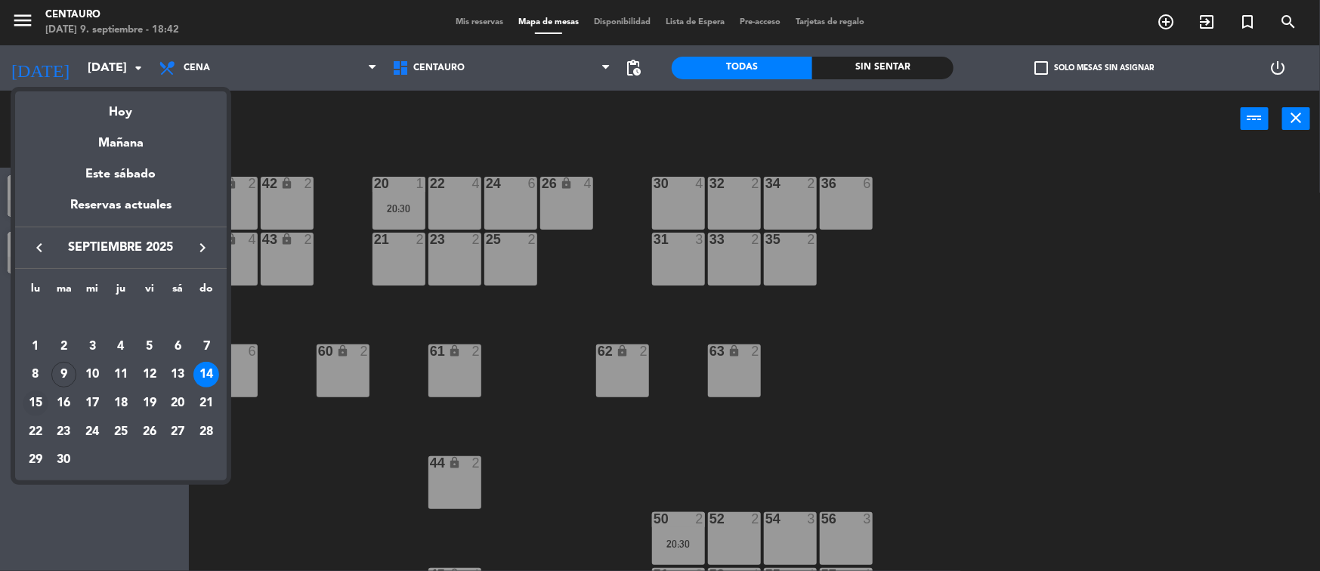
click at [33, 401] on div "15" at bounding box center [36, 404] width 26 height 26
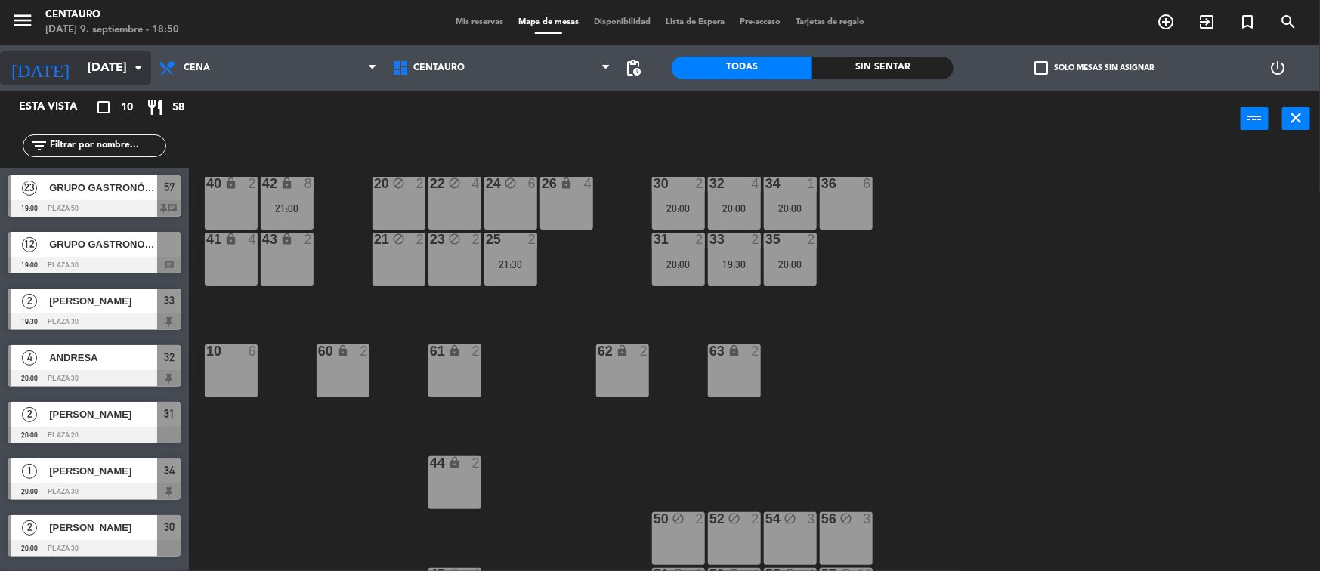
click at [104, 70] on input "[DATE]" at bounding box center [159, 68] width 159 height 29
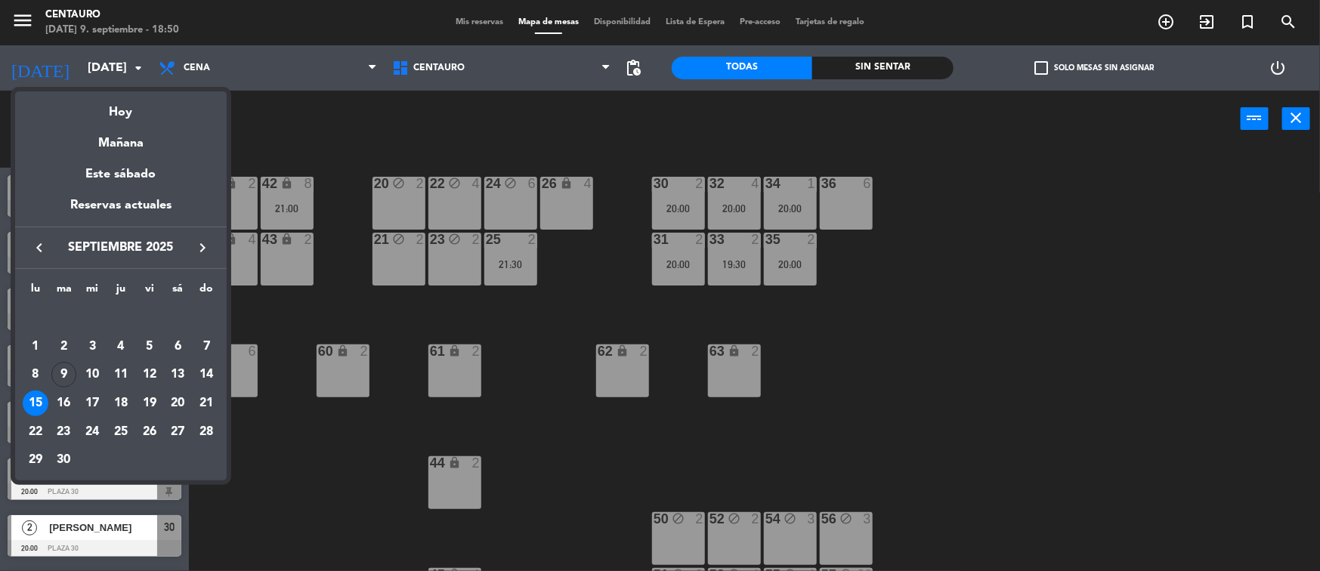
click at [203, 246] on icon "keyboard_arrow_right" at bounding box center [202, 248] width 18 height 18
click at [99, 342] on div "1" at bounding box center [92, 347] width 26 height 26
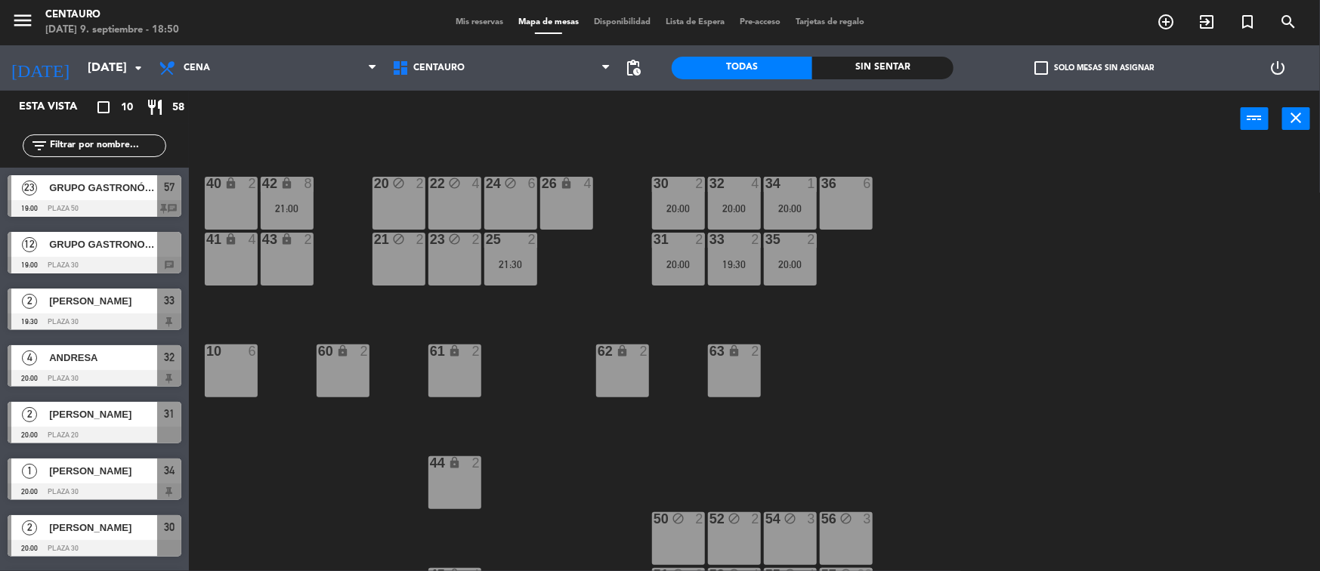
type input "[DATE]"
